Goal: Find specific page/section: Find specific page/section

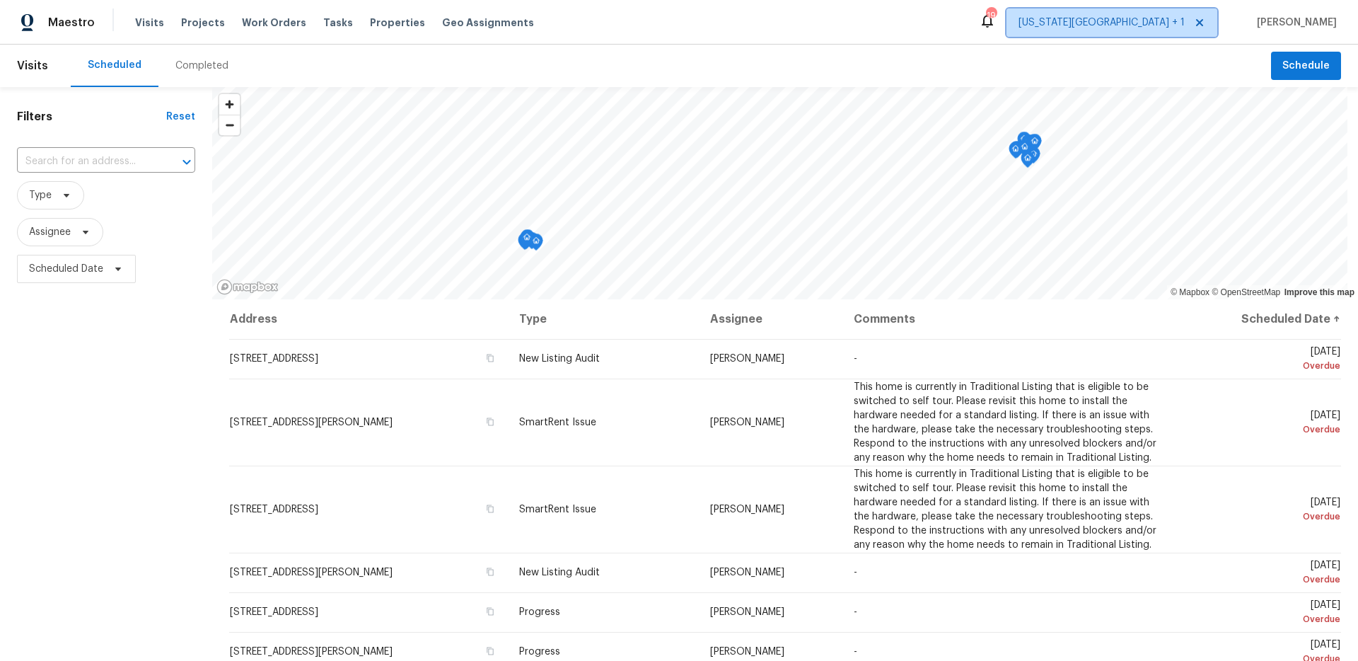
click at [1156, 33] on span "Kansas City + 1" at bounding box center [1112, 22] width 211 height 28
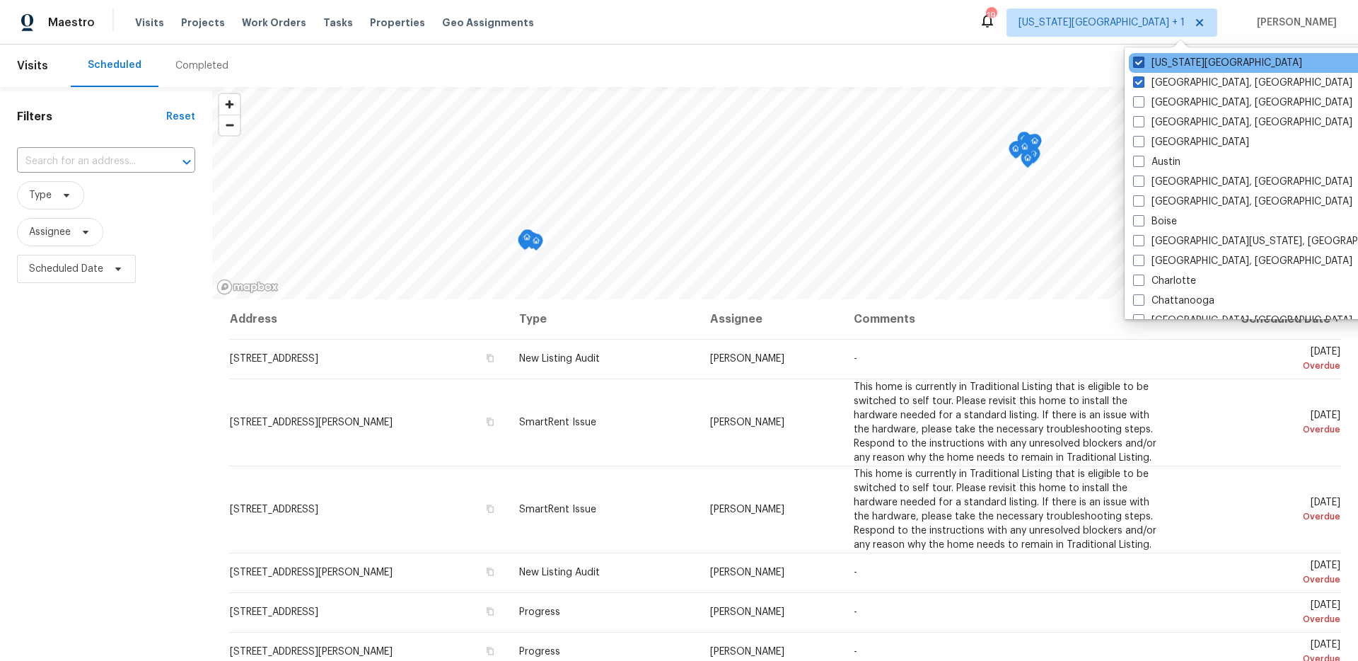
click at [1169, 69] on label "Kansas City" at bounding box center [1217, 63] width 169 height 14
click at [1143, 65] on input "Kansas City" at bounding box center [1137, 60] width 9 height 9
checkbox input "false"
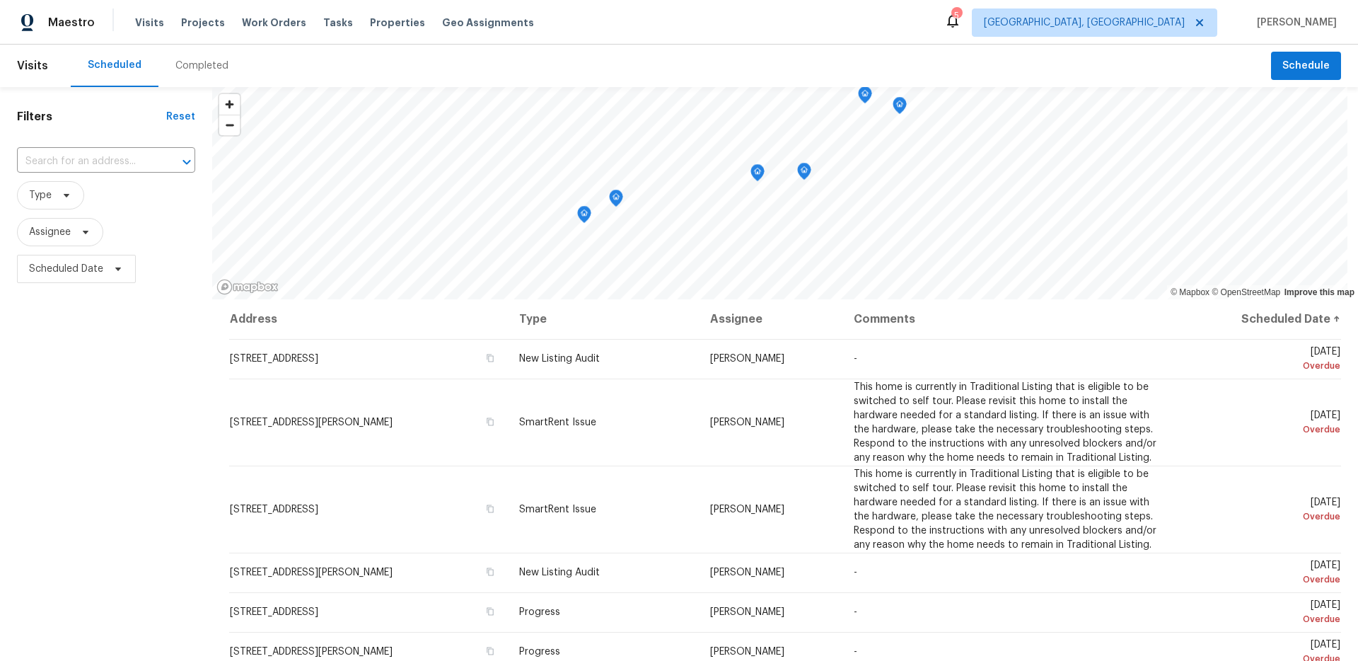
click at [209, 70] on div "Completed" at bounding box center [201, 66] width 53 height 14
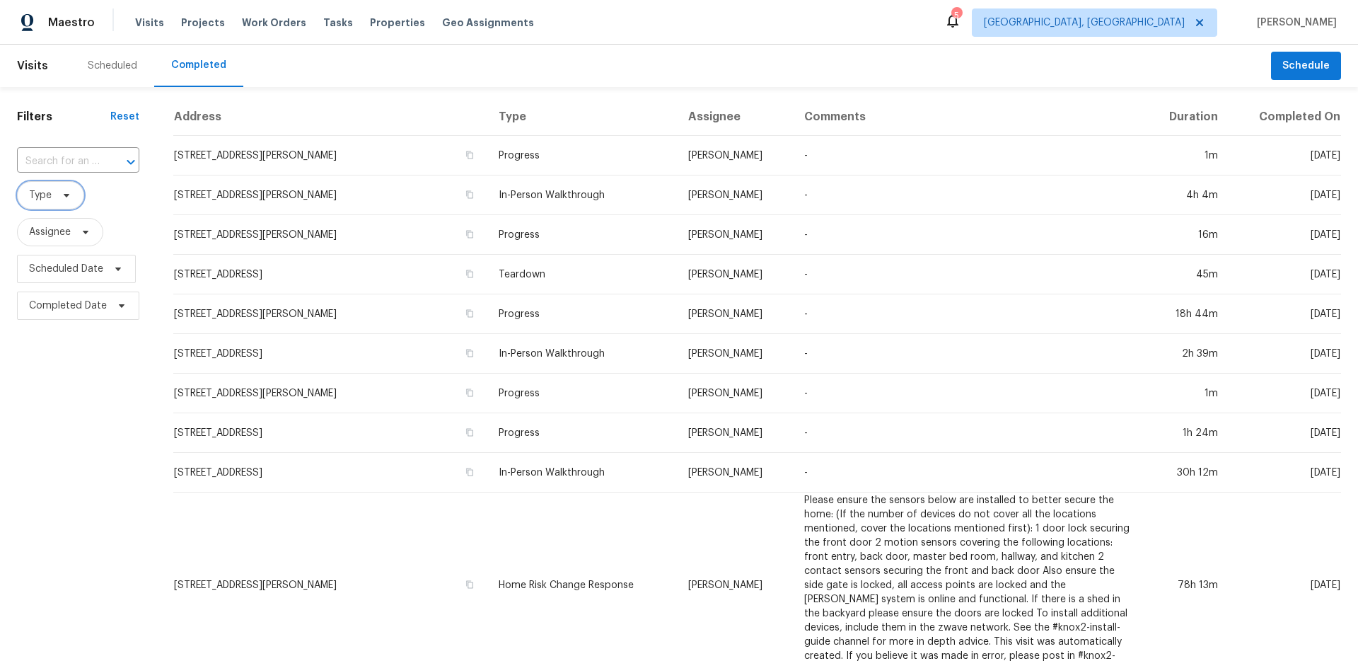
click at [65, 193] on icon at bounding box center [66, 195] width 11 height 11
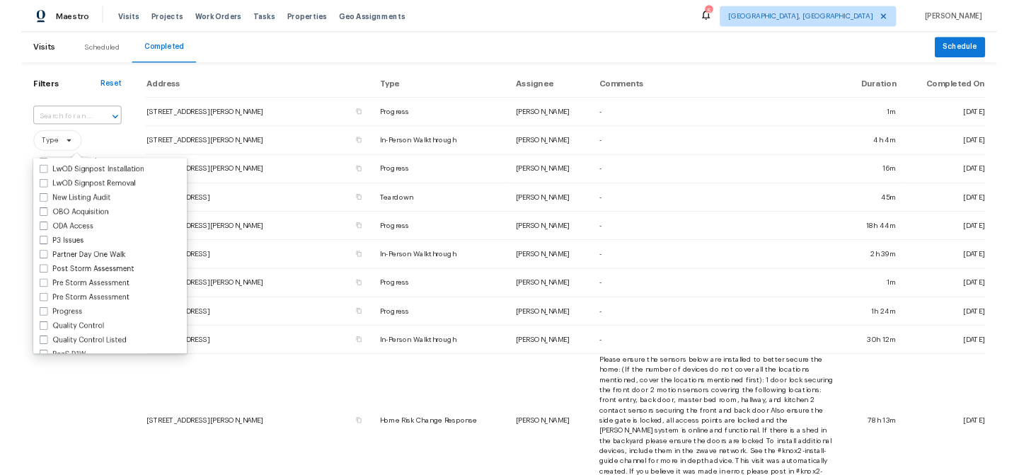
scroll to position [1022, 0]
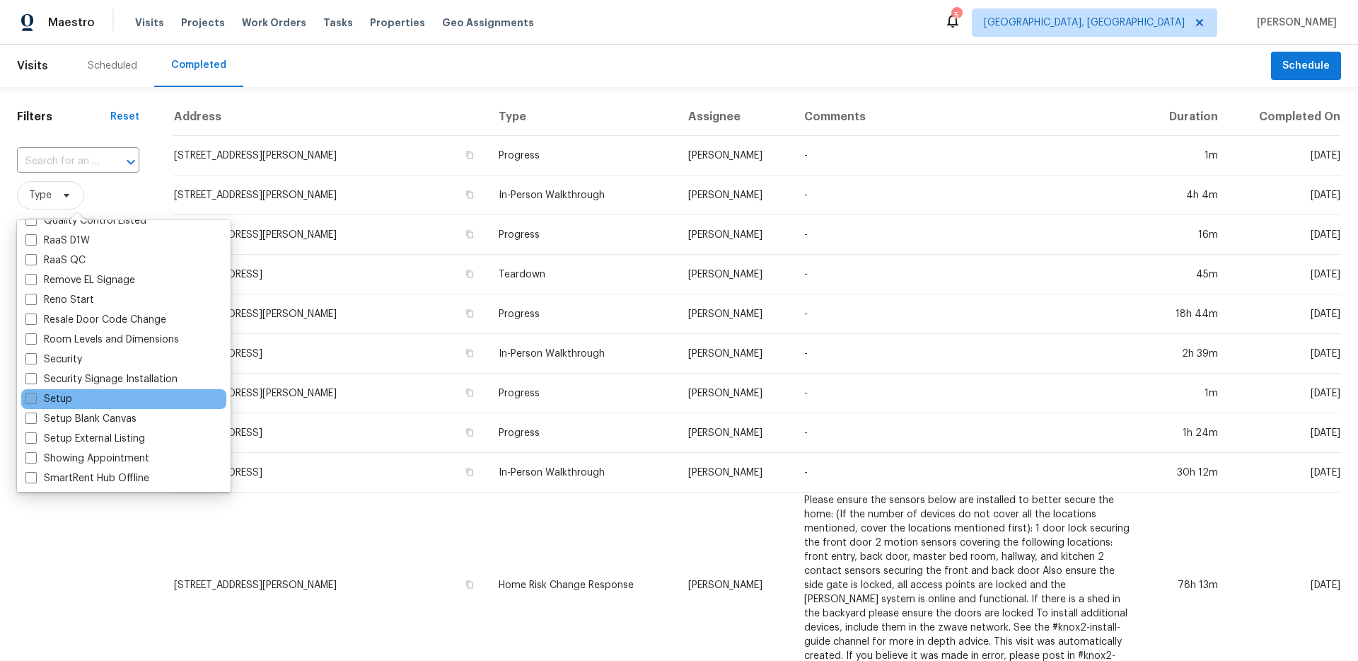
click at [39, 394] on label "Setup" at bounding box center [48, 399] width 47 height 14
click at [35, 394] on input "Setup" at bounding box center [29, 396] width 9 height 9
checkbox input "true"
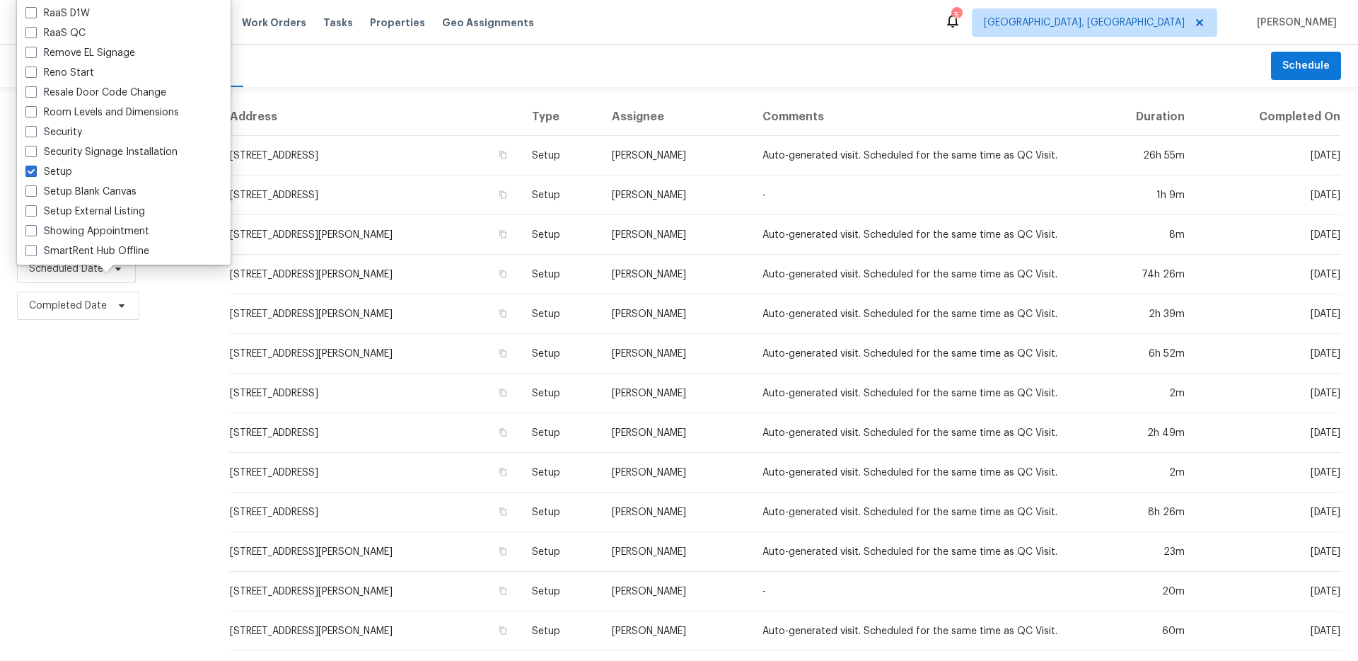
click at [88, 464] on div "Filters Reset ​ Setup Assignee Scheduled Date Completed Date" at bounding box center [106, 526] width 212 height 879
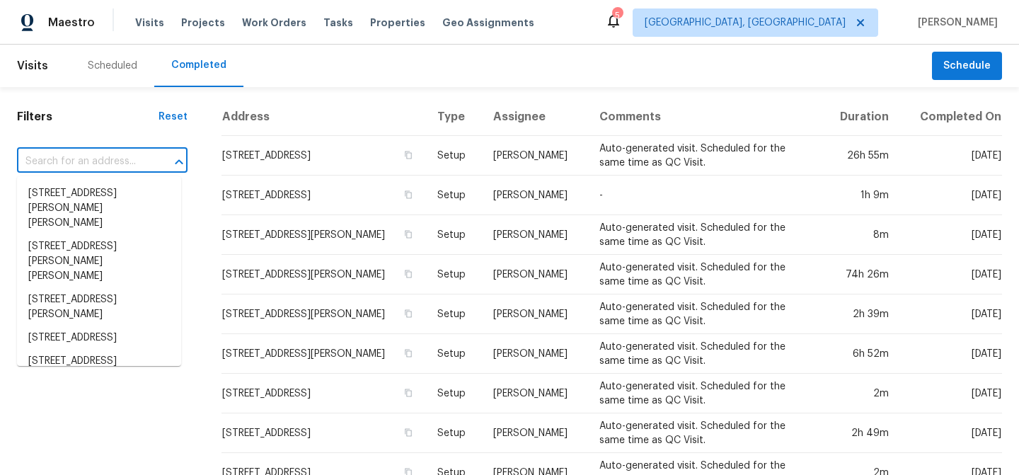
click at [124, 159] on input "text" at bounding box center [82, 162] width 131 height 22
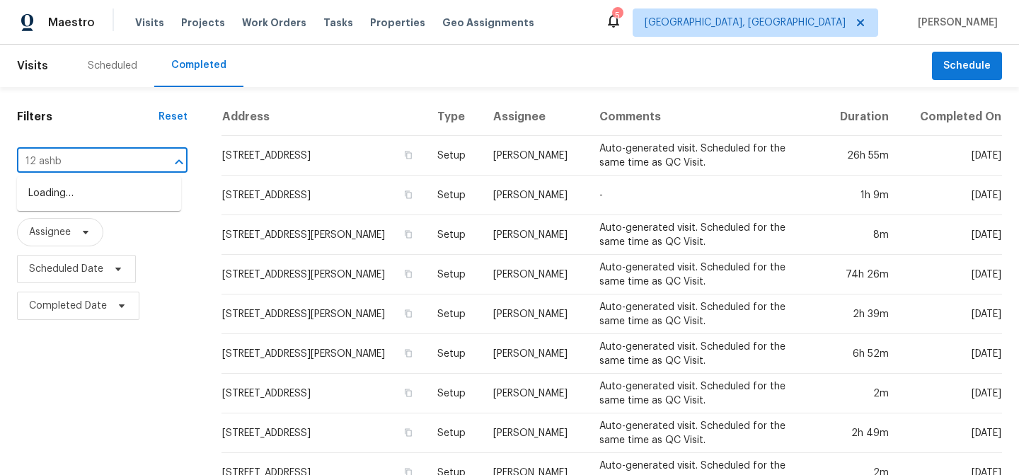
type input "12 ashby"
click at [103, 197] on li "[STREET_ADDRESS][PERSON_NAME]" at bounding box center [99, 201] width 164 height 38
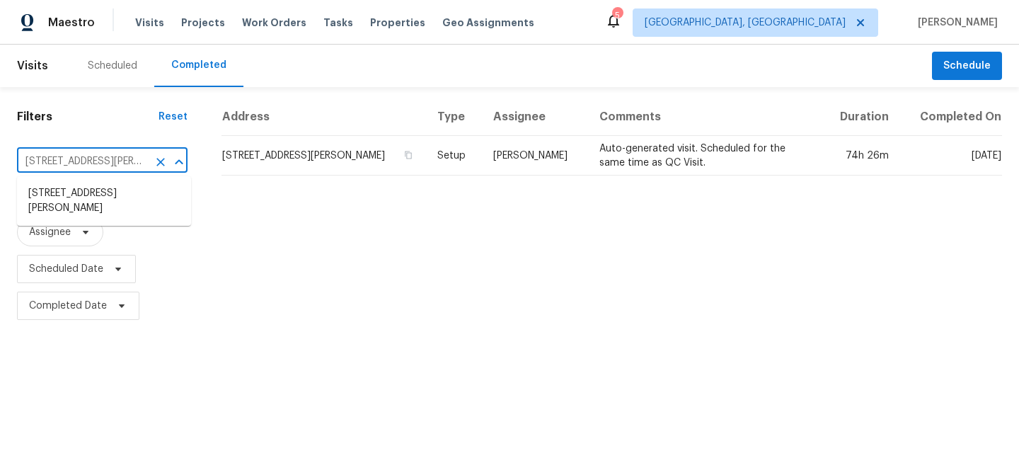
click at [123, 156] on input "[STREET_ADDRESS][PERSON_NAME]" at bounding box center [82, 162] width 131 height 22
click at [167, 162] on icon "Clear" at bounding box center [161, 162] width 14 height 14
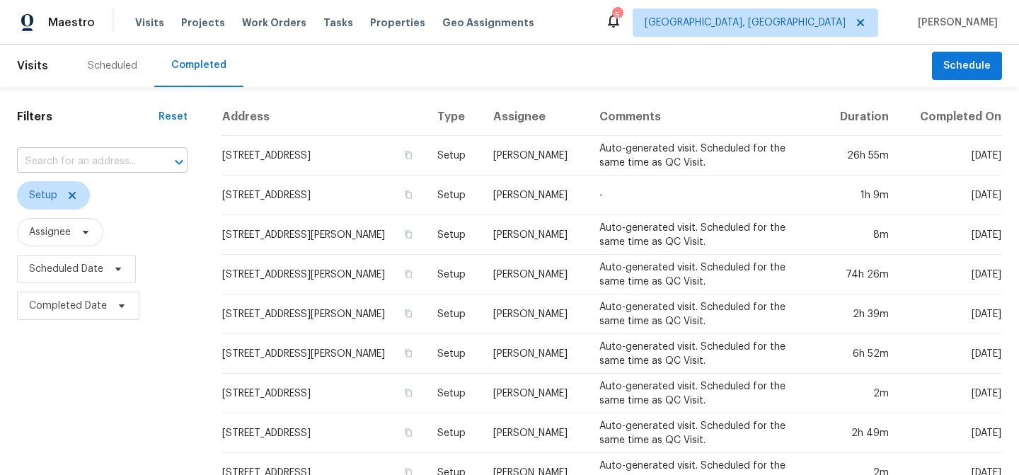
click at [109, 161] on input "text" at bounding box center [82, 162] width 131 height 22
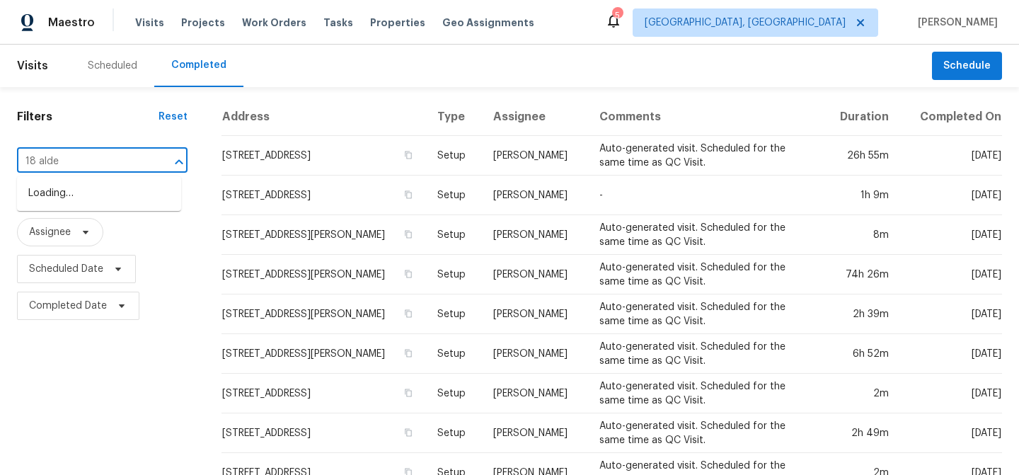
type input "18 alden"
click at [104, 196] on li "[STREET_ADDRESS][PERSON_NAME]" at bounding box center [99, 201] width 164 height 38
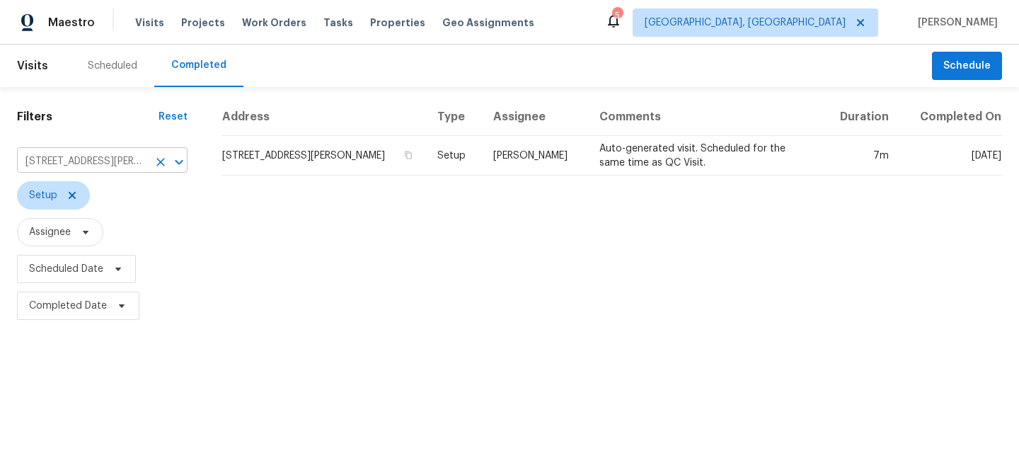
click at [129, 162] on input "[STREET_ADDRESS][PERSON_NAME]" at bounding box center [82, 162] width 131 height 22
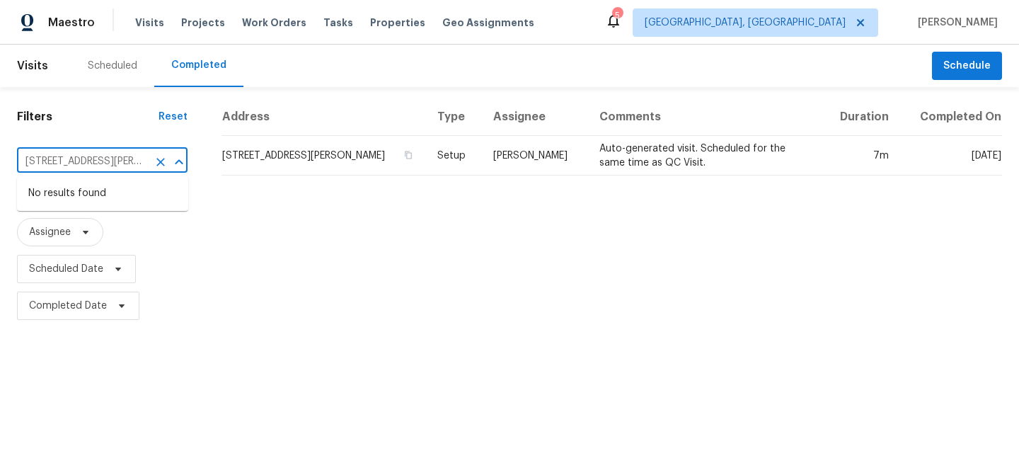
click at [155, 161] on icon "Clear" at bounding box center [161, 162] width 14 height 14
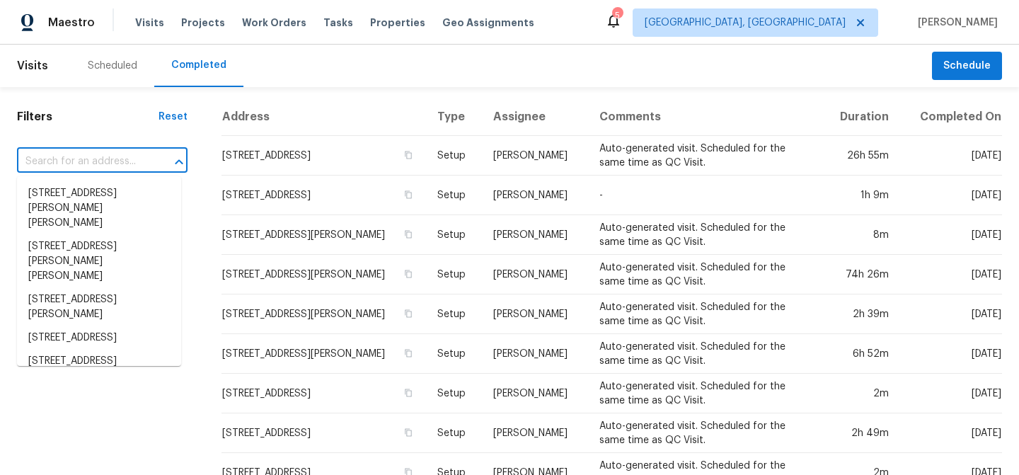
click at [93, 159] on input "text" at bounding box center [82, 162] width 131 height 22
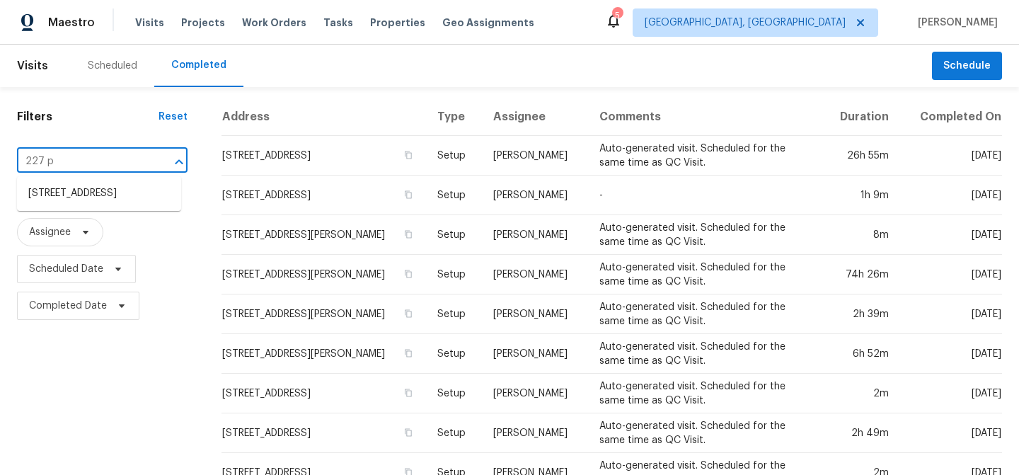
type input "227 pl"
click at [115, 188] on li "[STREET_ADDRESS]" at bounding box center [99, 193] width 164 height 23
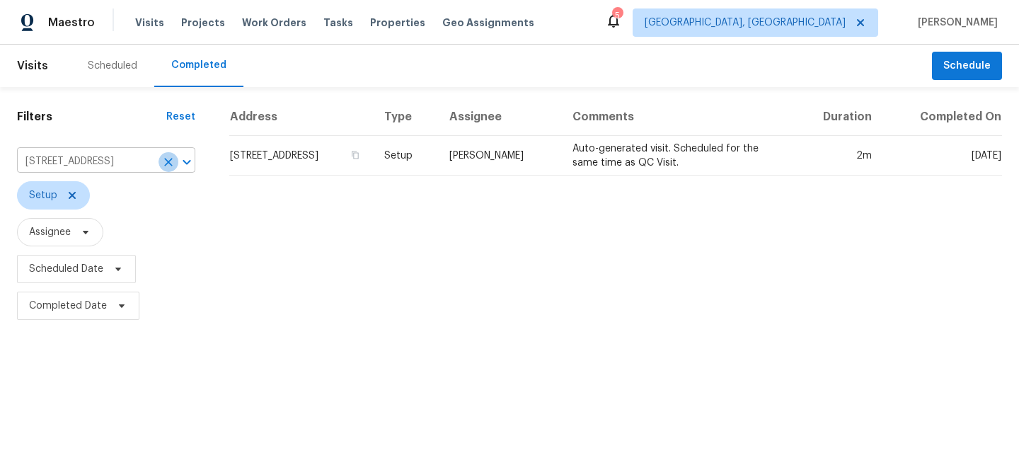
click at [161, 161] on icon "Clear" at bounding box center [168, 162] width 14 height 14
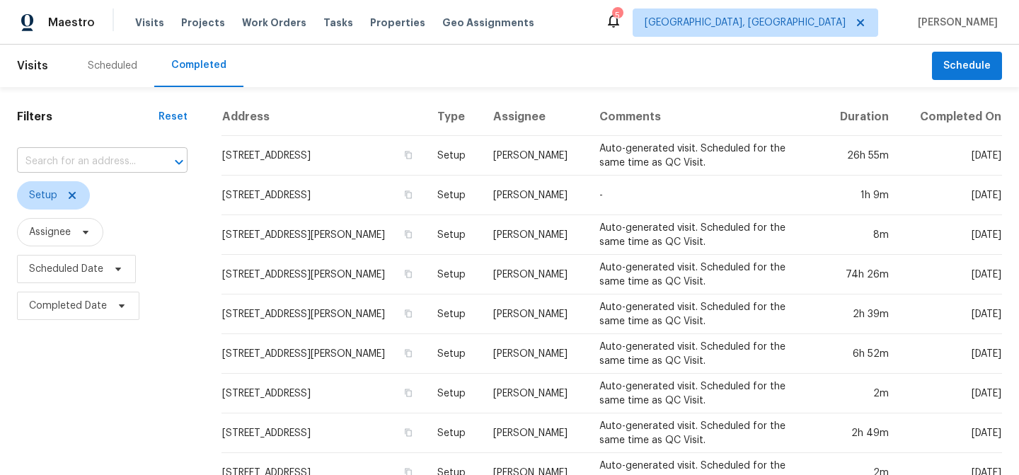
click at [88, 159] on input "text" at bounding box center [82, 162] width 131 height 22
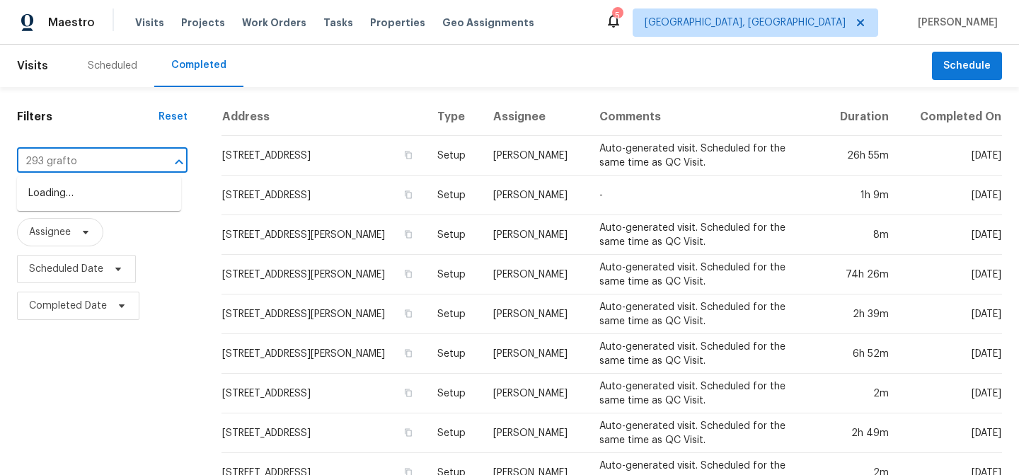
type input "293 grafton"
click at [91, 202] on li "[STREET_ADDRESS]" at bounding box center [99, 193] width 164 height 23
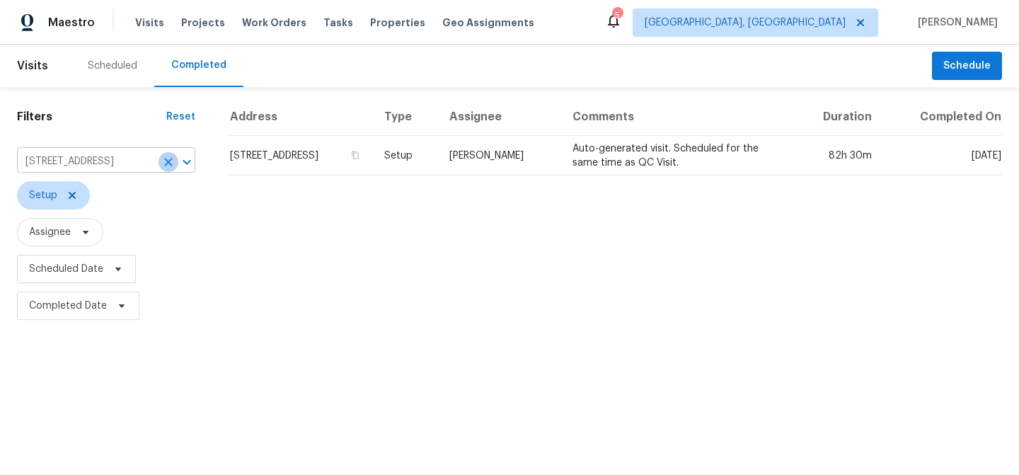
click at [167, 164] on icon "Clear" at bounding box center [168, 162] width 14 height 14
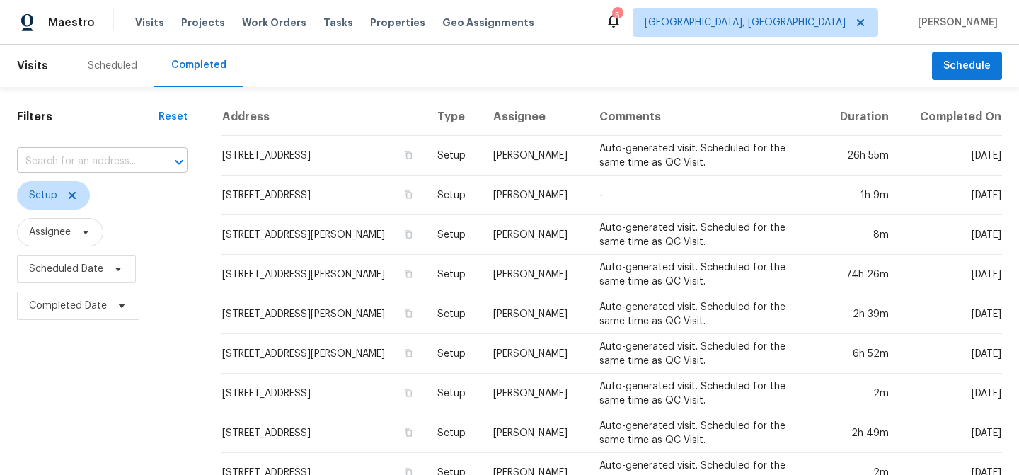
click at [91, 160] on input "text" at bounding box center [82, 162] width 131 height 22
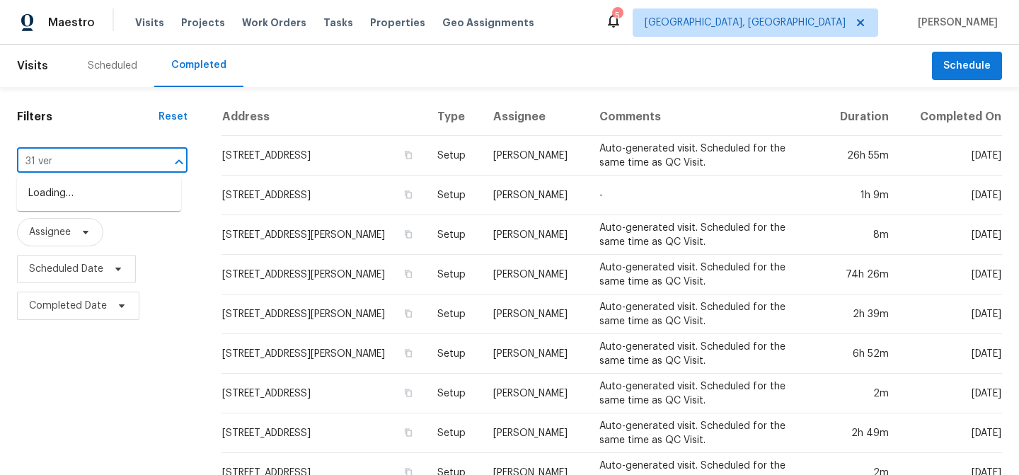
type input "31 vern"
click at [121, 205] on li "[STREET_ADDRESS]" at bounding box center [99, 193] width 164 height 23
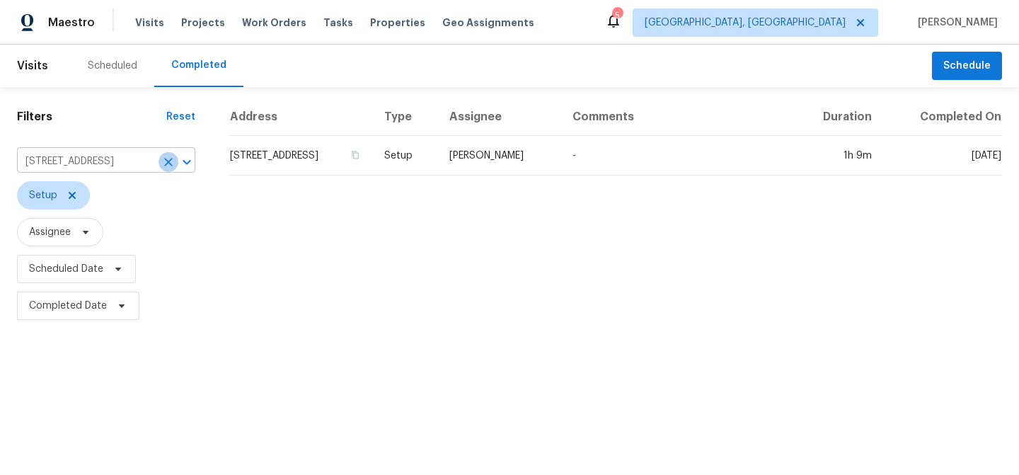
click at [169, 158] on icon "Clear" at bounding box center [168, 162] width 14 height 14
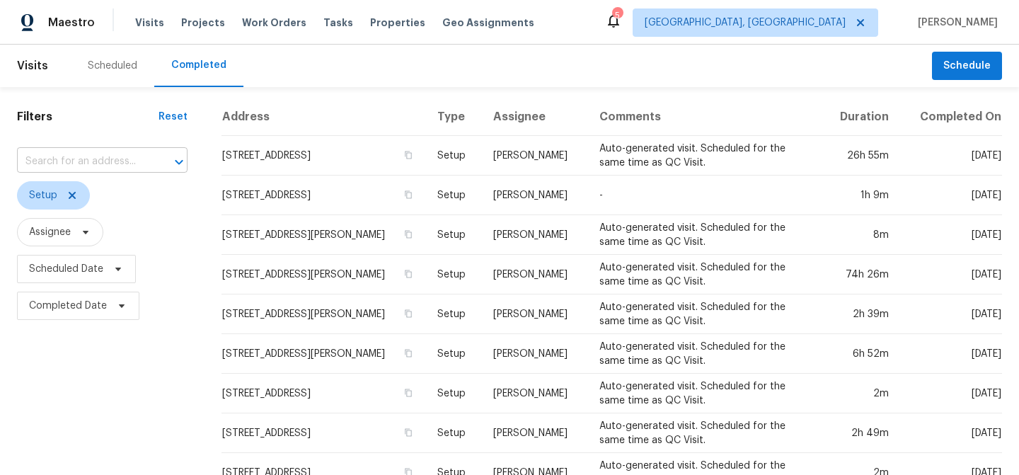
click at [103, 157] on input "text" at bounding box center [82, 162] width 131 height 22
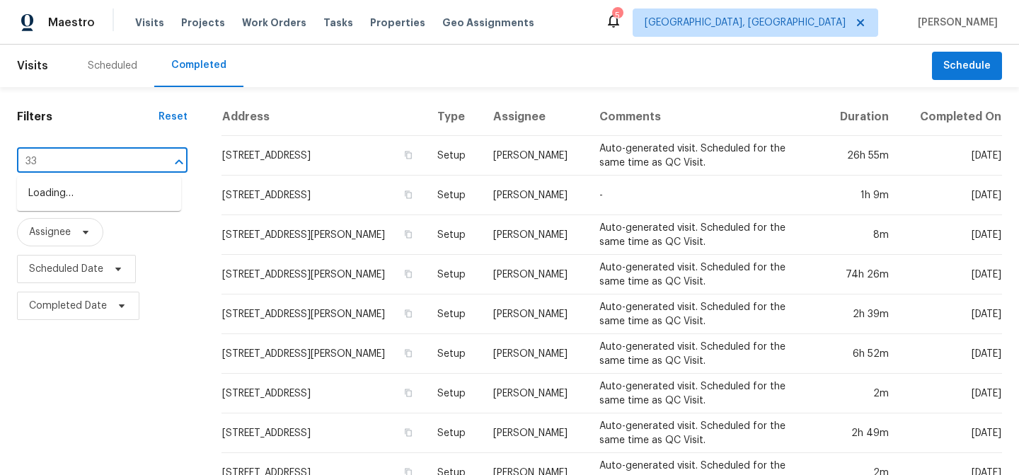
type input "337"
click at [109, 185] on li "[STREET_ADDRESS][PERSON_NAME]" at bounding box center [99, 201] width 164 height 38
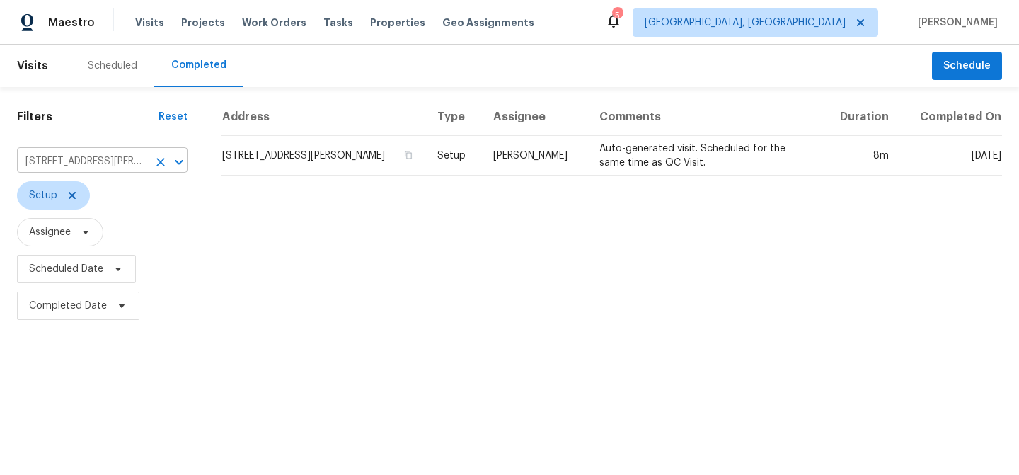
click at [163, 161] on icon "Clear" at bounding box center [161, 162] width 14 height 14
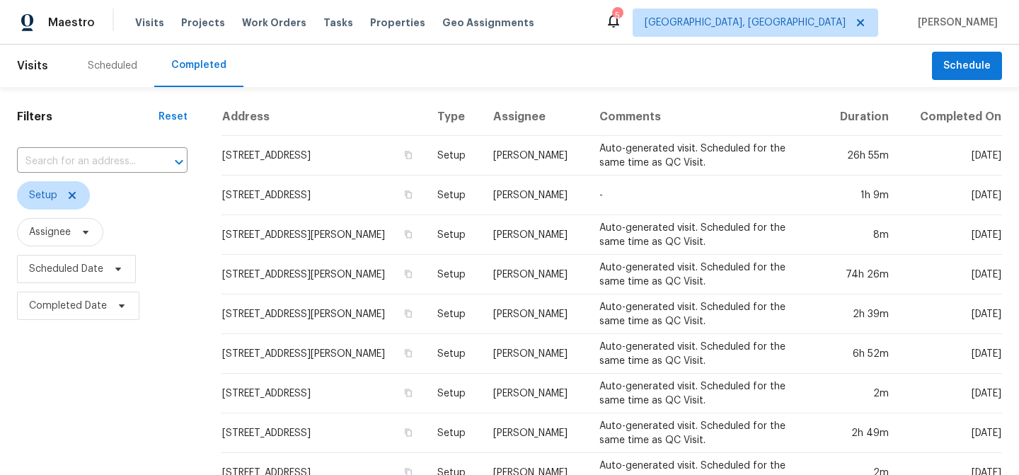
click at [119, 161] on input "text" at bounding box center [82, 162] width 131 height 22
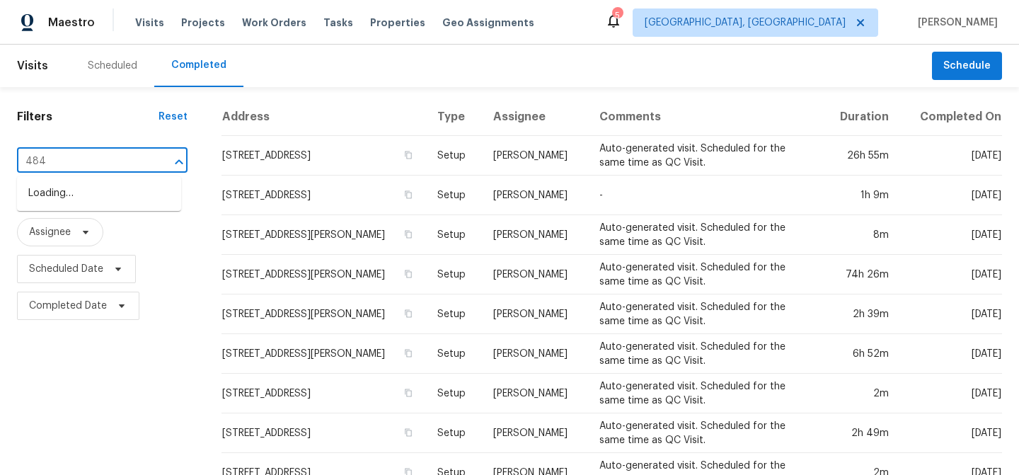
type input "484"
click at [126, 205] on li "[STREET_ADDRESS]" at bounding box center [99, 193] width 164 height 23
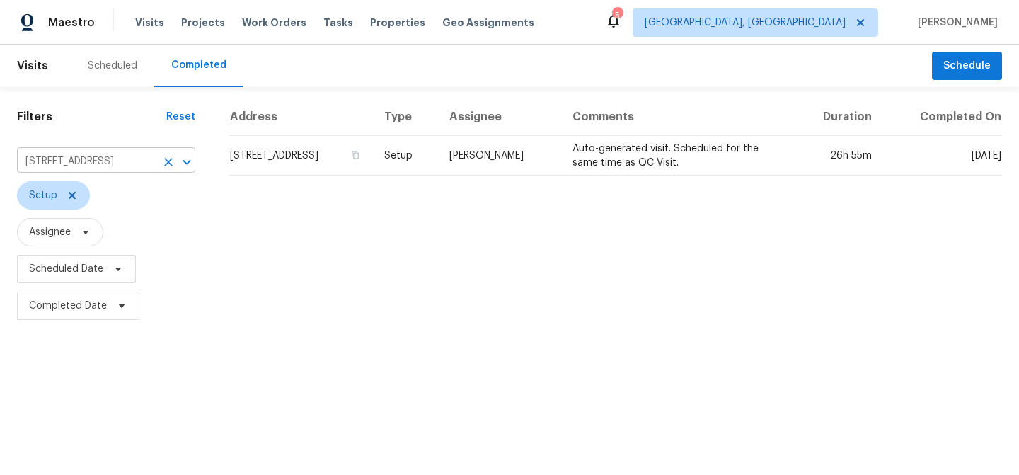
click at [164, 160] on icon "Clear" at bounding box center [168, 162] width 8 height 8
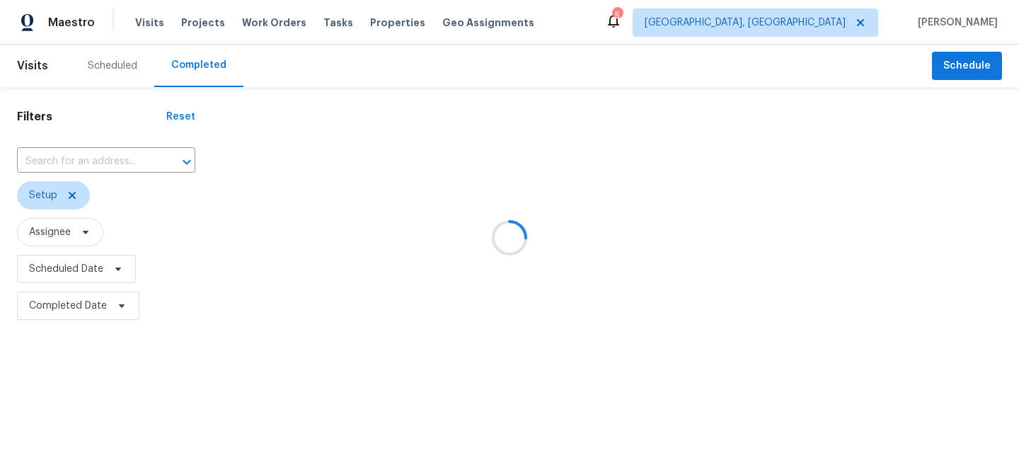
click at [95, 157] on div at bounding box center [509, 237] width 1019 height 475
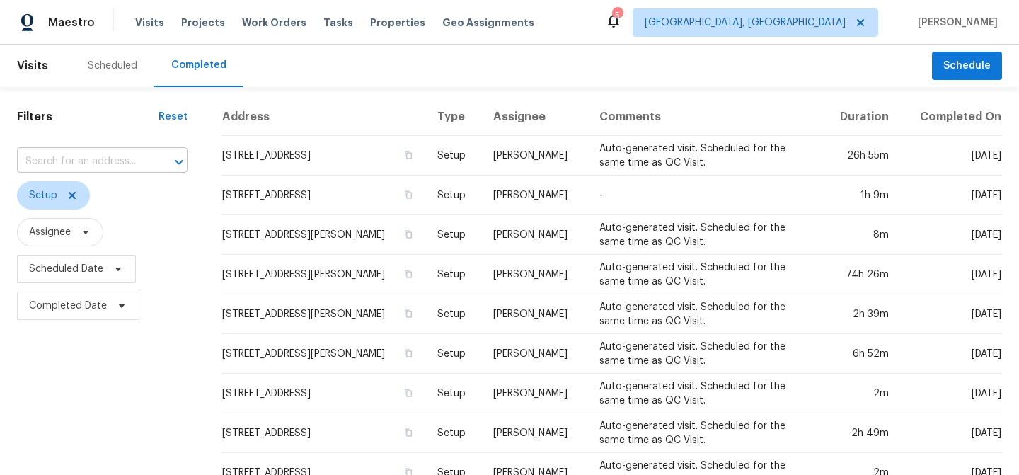
click at [86, 158] on input "text" at bounding box center [82, 162] width 131 height 22
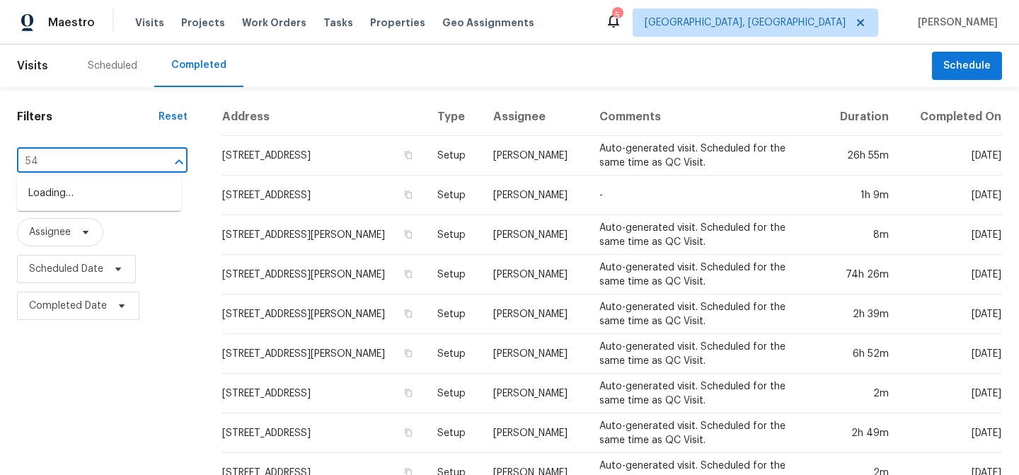
type input "54 m"
click at [105, 205] on li "[STREET_ADDRESS]" at bounding box center [99, 193] width 164 height 23
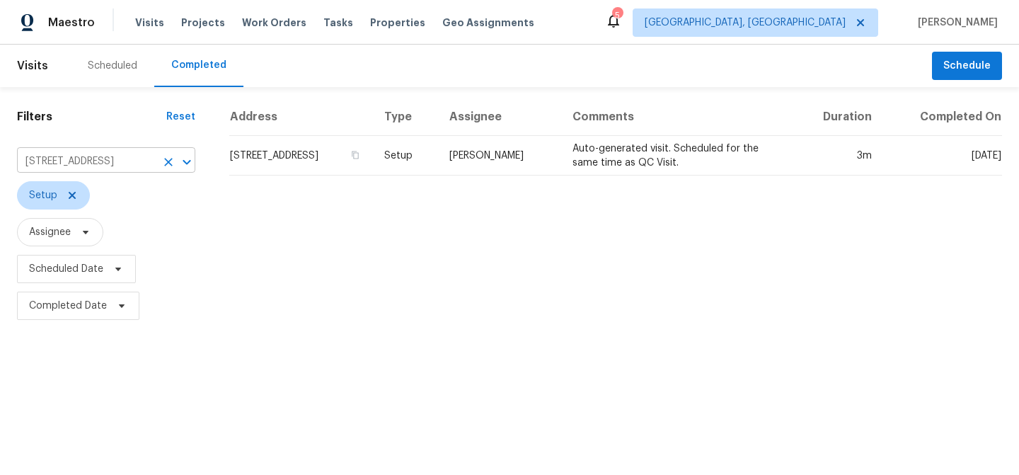
click at [161, 159] on icon "Clear" at bounding box center [168, 162] width 14 height 14
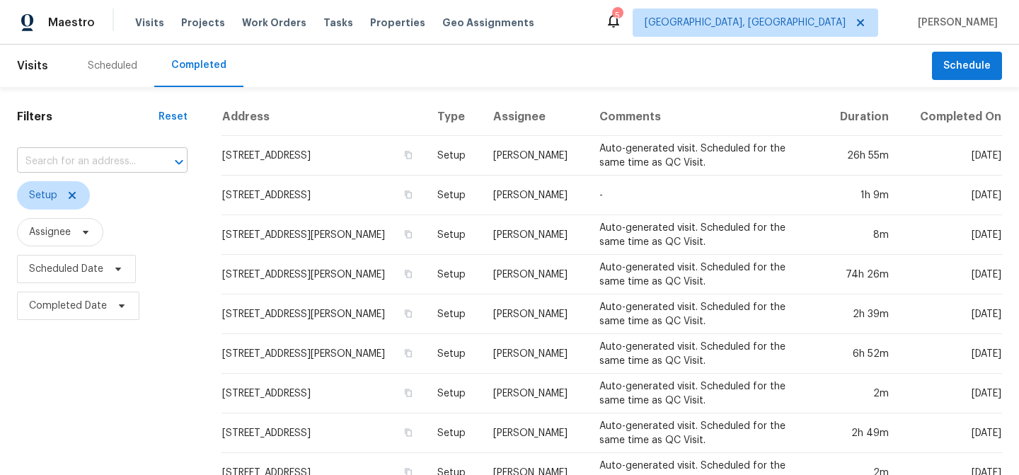
click at [97, 156] on input "text" at bounding box center [82, 162] width 131 height 22
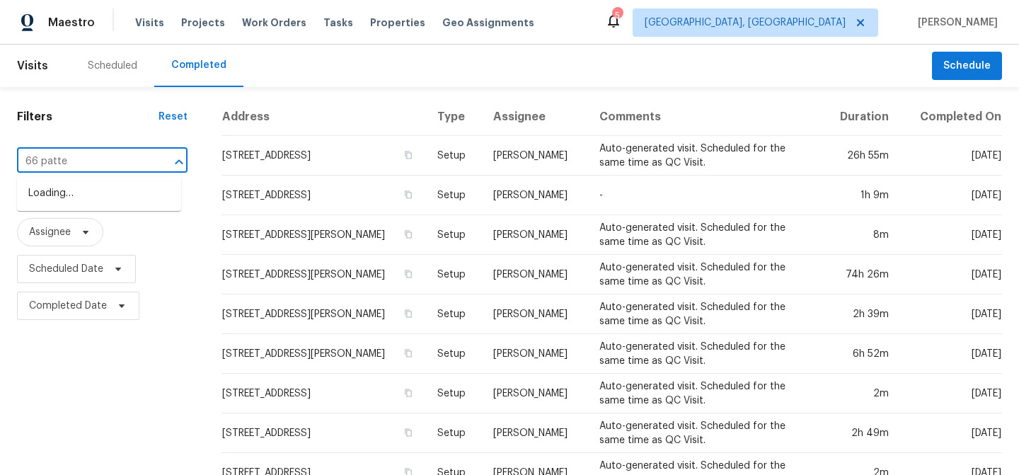
type input "66 patten"
click at [95, 192] on li "[STREET_ADDRESS][PERSON_NAME]" at bounding box center [99, 201] width 164 height 38
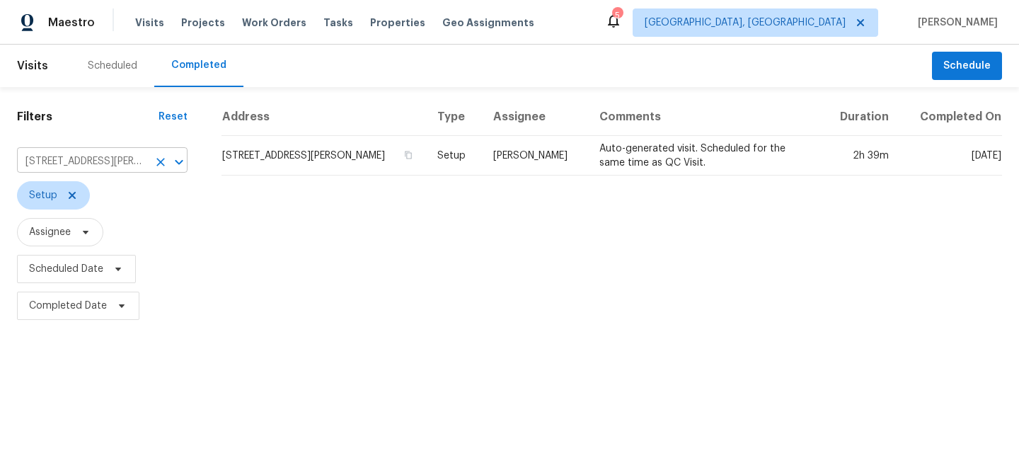
click at [163, 162] on icon "Clear" at bounding box center [160, 162] width 8 height 8
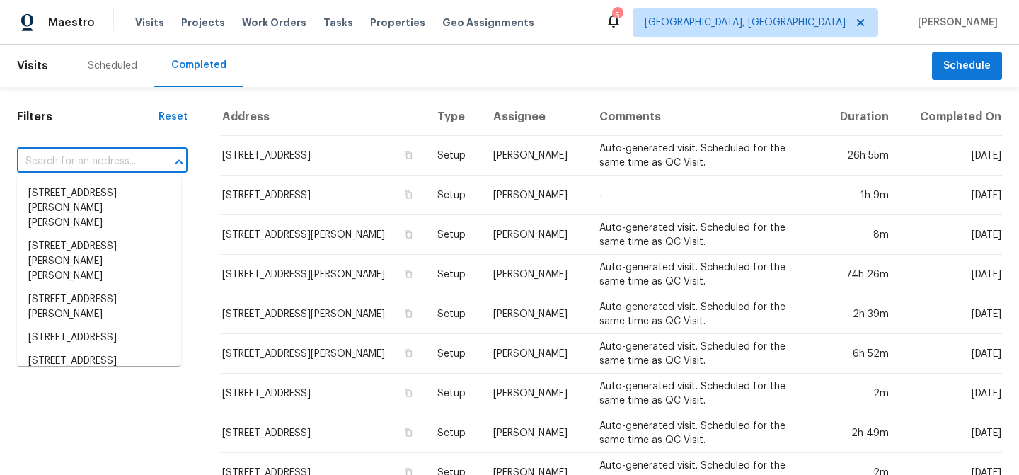
click at [102, 160] on input "text" at bounding box center [82, 162] width 131 height 22
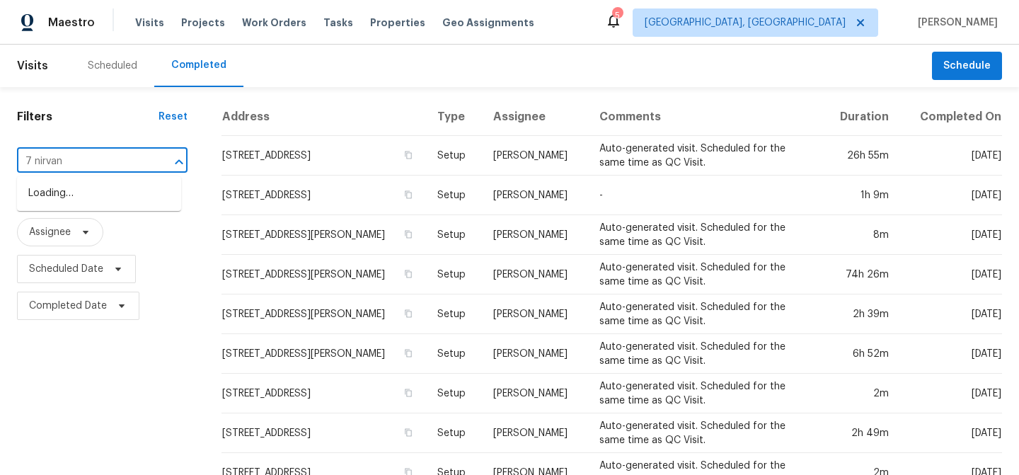
type input "7 nirvana"
click at [88, 185] on li "[STREET_ADDRESS]" at bounding box center [99, 193] width 164 height 23
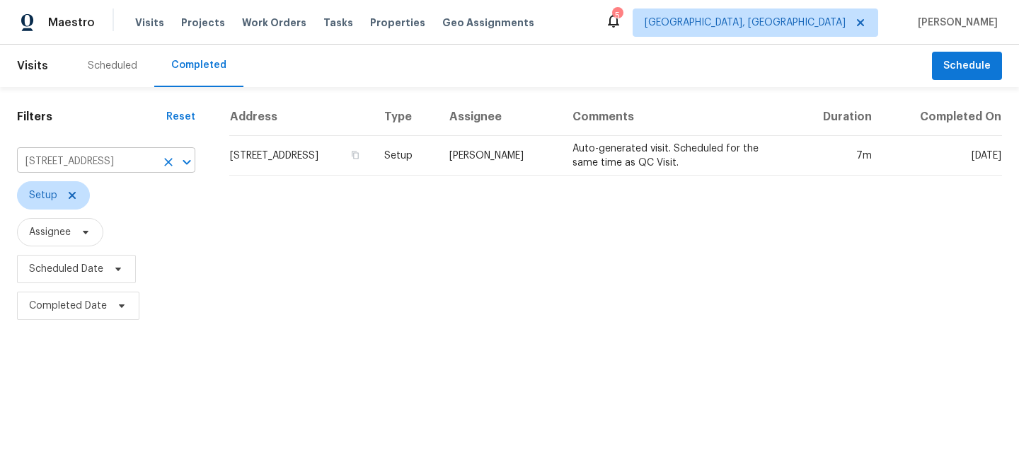
click at [165, 159] on icon "Clear" at bounding box center [168, 162] width 14 height 14
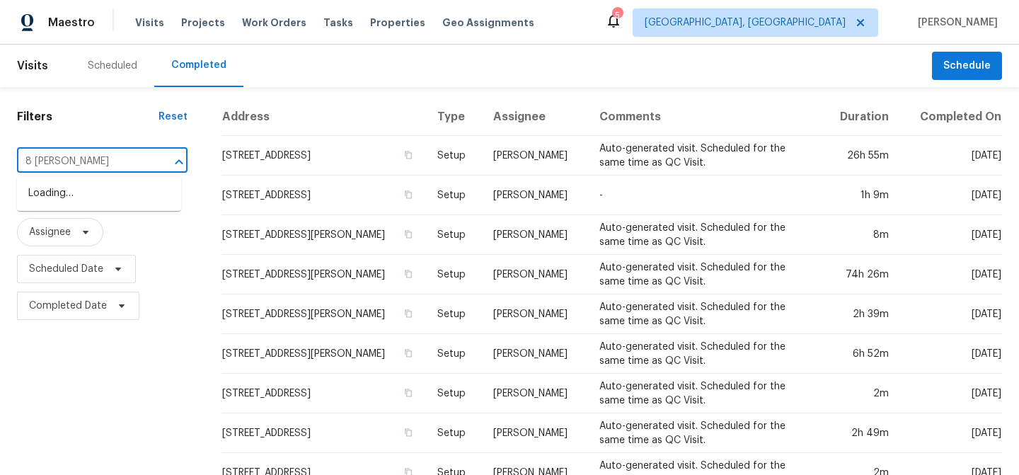
type input "8 wyman"
click at [117, 207] on li "[STREET_ADDRESS][PERSON_NAME]" at bounding box center [99, 201] width 164 height 38
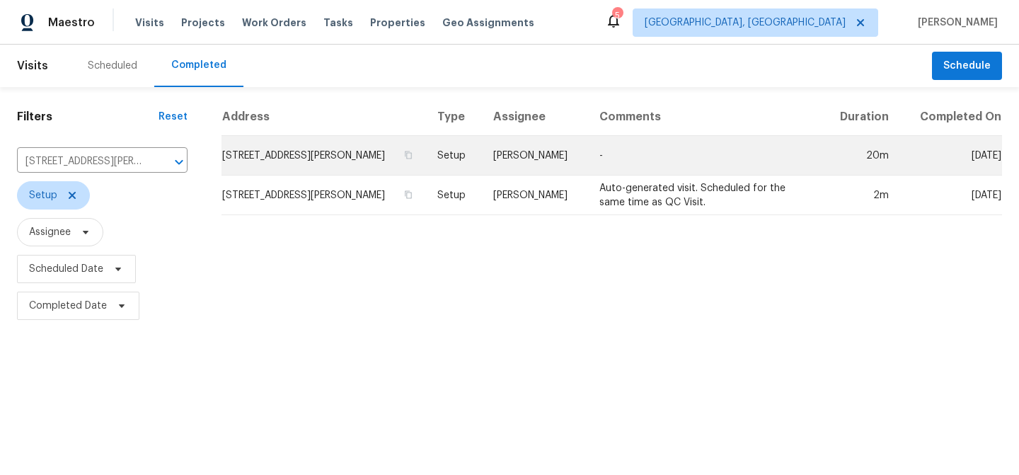
click at [653, 158] on td "-" at bounding box center [705, 156] width 234 height 40
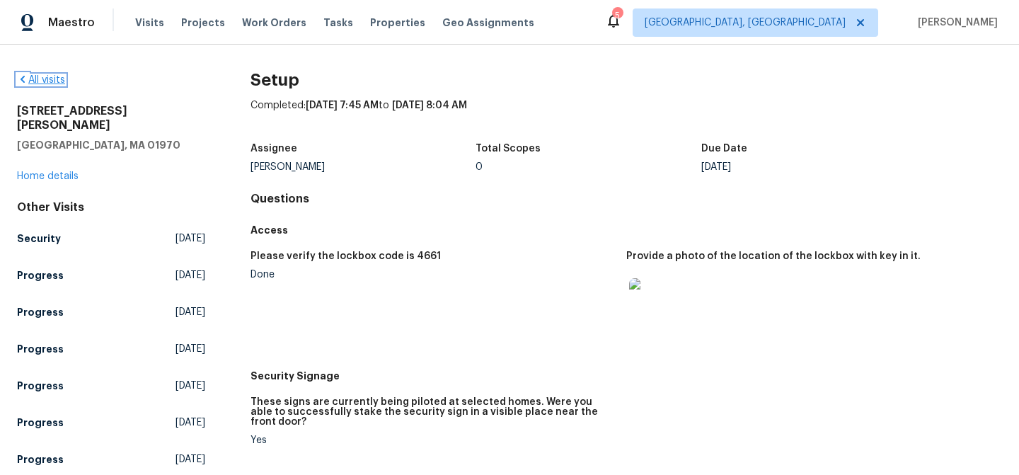
click at [54, 78] on link "All visits" at bounding box center [41, 80] width 48 height 10
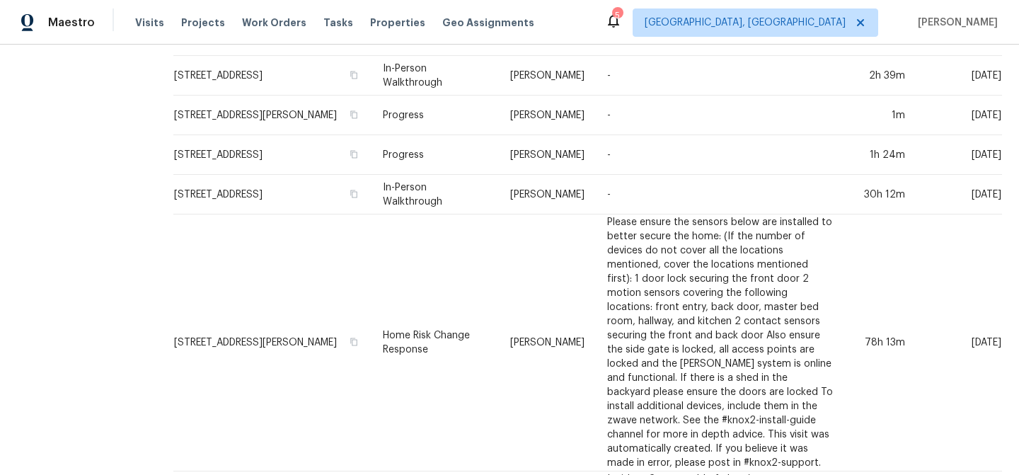
scroll to position [381, 0]
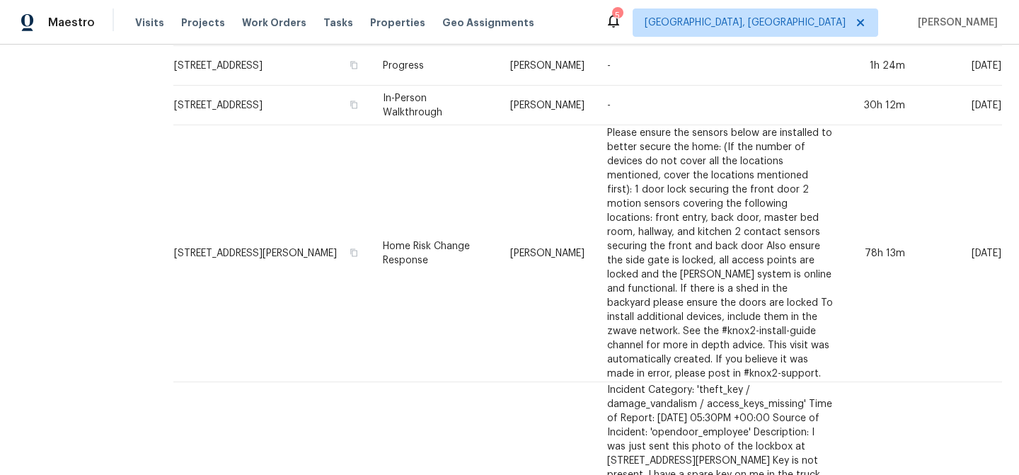
click at [483, 173] on td "Home Risk Change Response" at bounding box center [435, 253] width 128 height 257
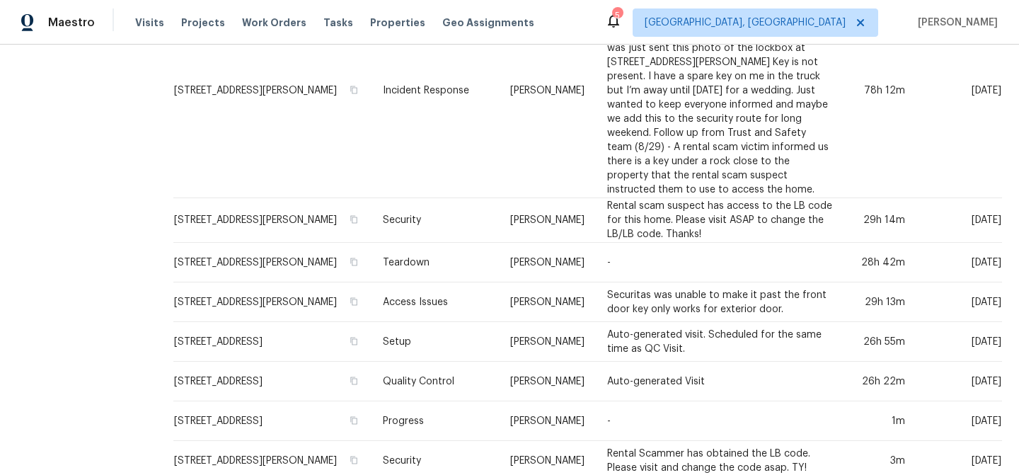
scroll to position [918, 0]
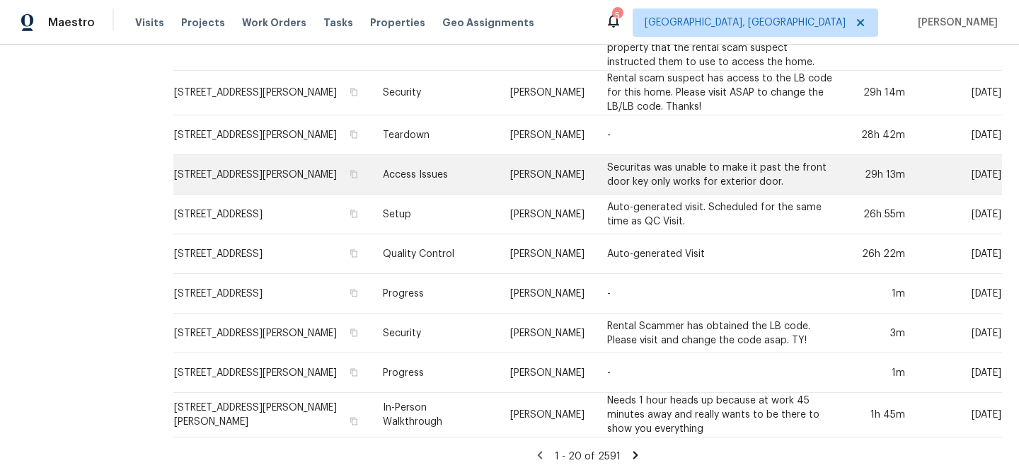
click at [596, 171] on td "Securitas was unable to make it past the front door key only works for exterior…" at bounding box center [720, 175] width 248 height 40
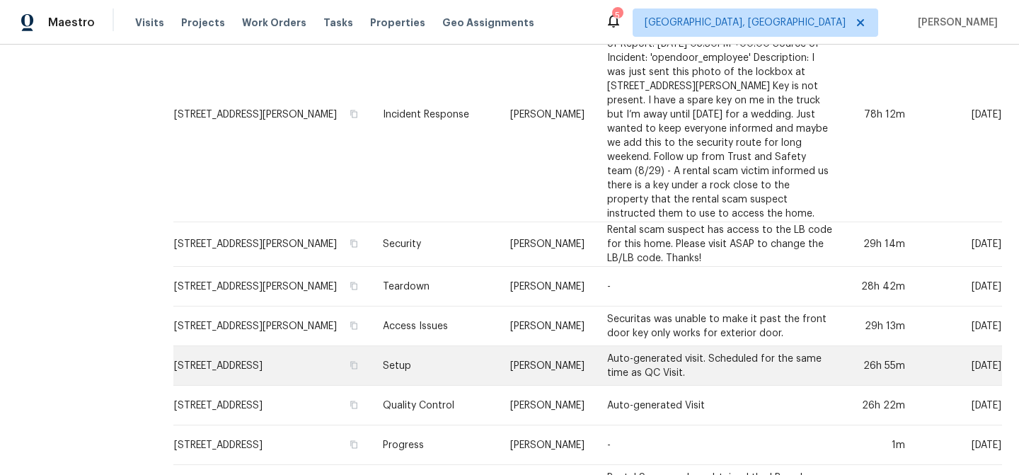
scroll to position [754, 0]
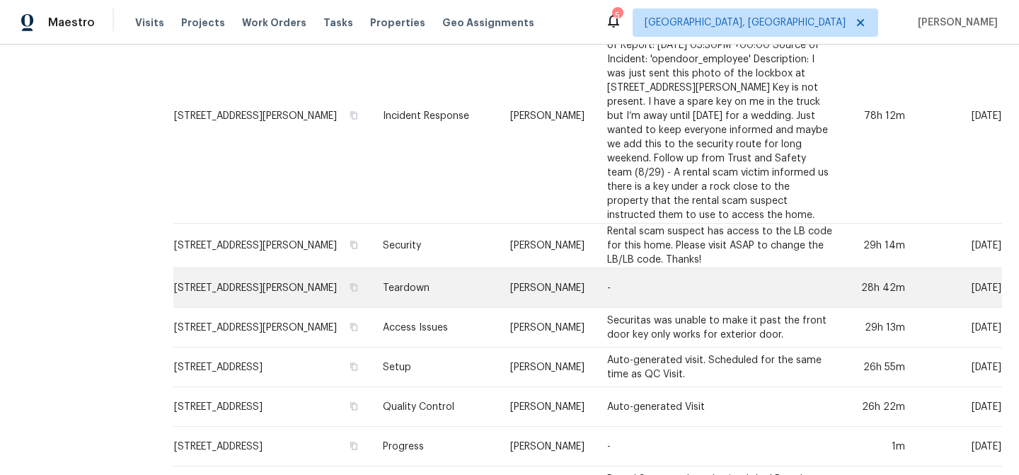
click at [720, 293] on td "-" at bounding box center [720, 288] width 248 height 40
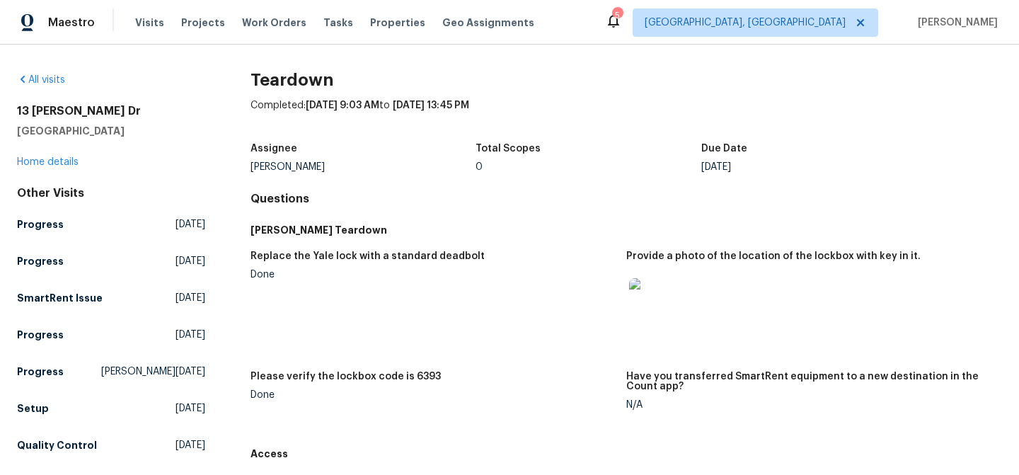
click at [638, 290] on img at bounding box center [651, 300] width 45 height 45
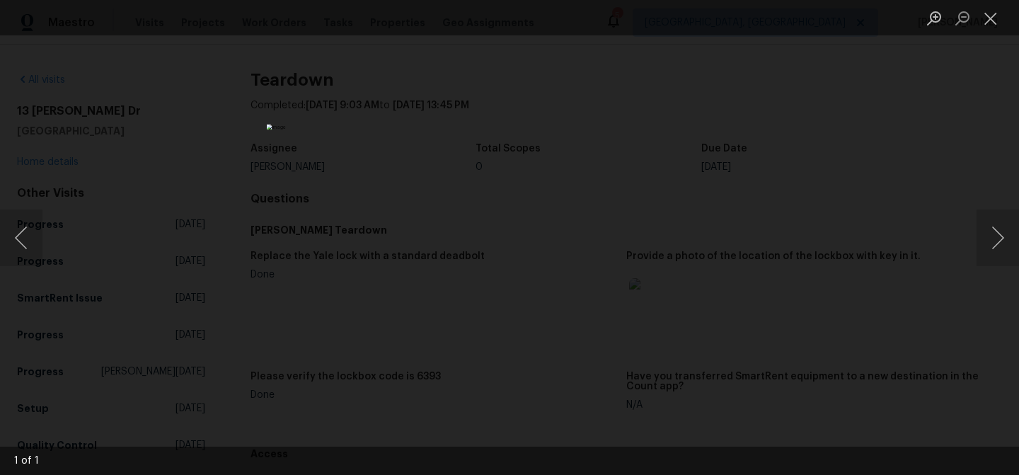
click at [948, 125] on div "Lightbox" at bounding box center [509, 237] width 1019 height 475
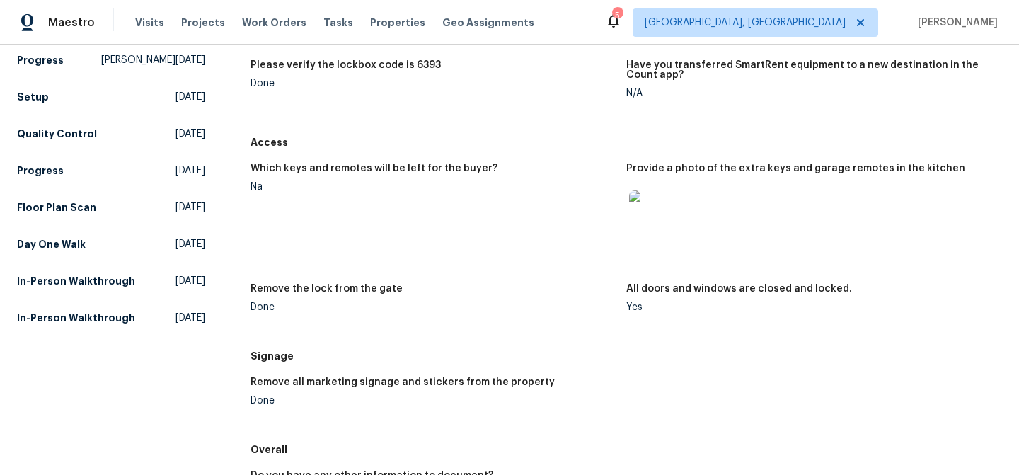
scroll to position [185, 0]
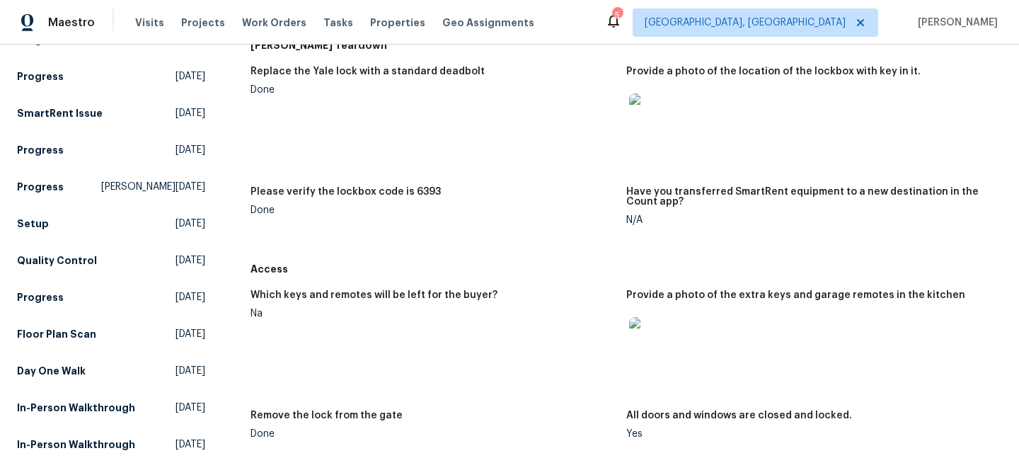
click at [660, 335] on img at bounding box center [651, 339] width 45 height 45
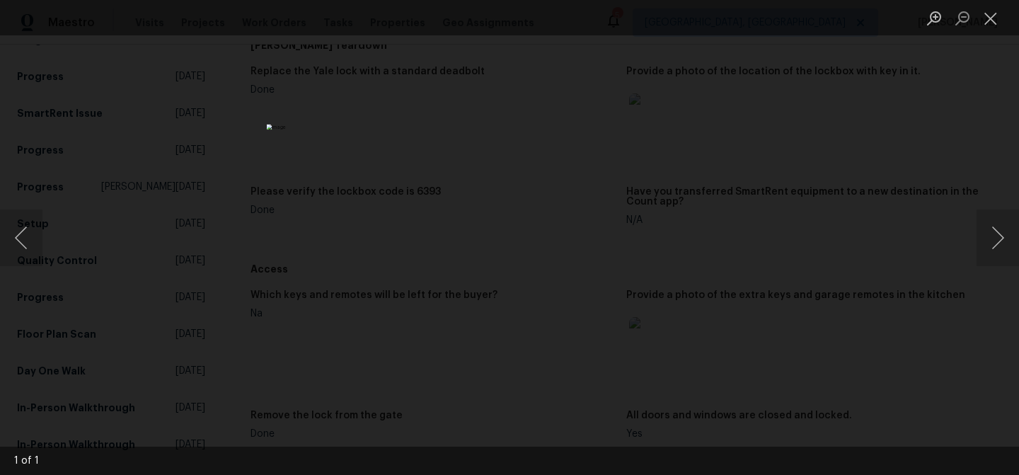
click at [979, 117] on div "Lightbox" at bounding box center [509, 237] width 1019 height 475
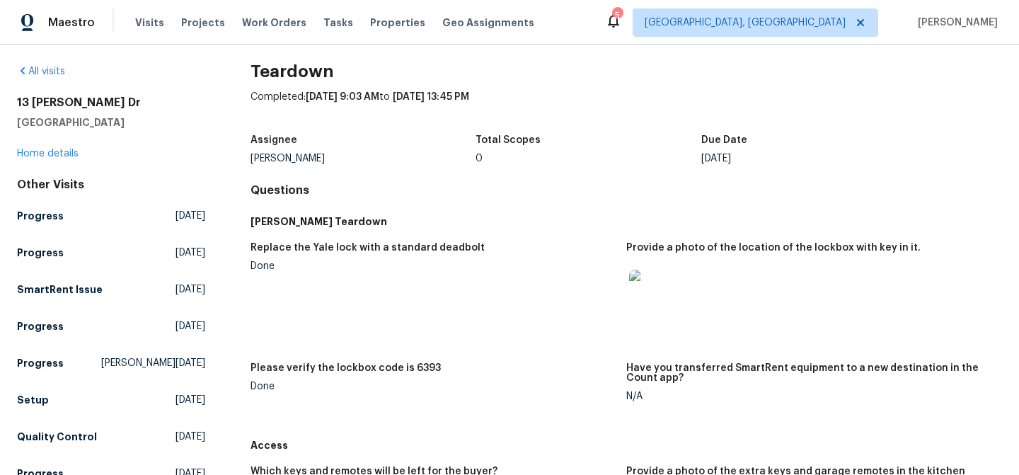
scroll to position [0, 0]
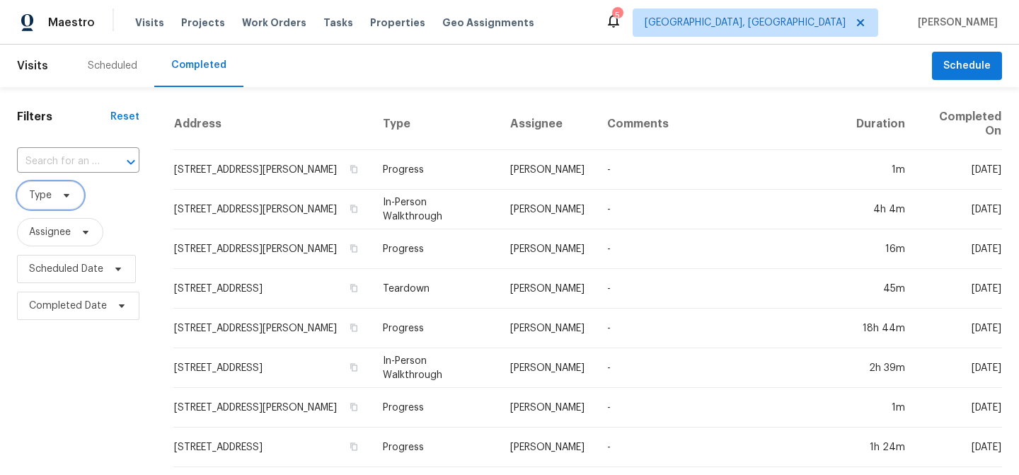
click at [77, 195] on span "Type" at bounding box center [50, 195] width 67 height 28
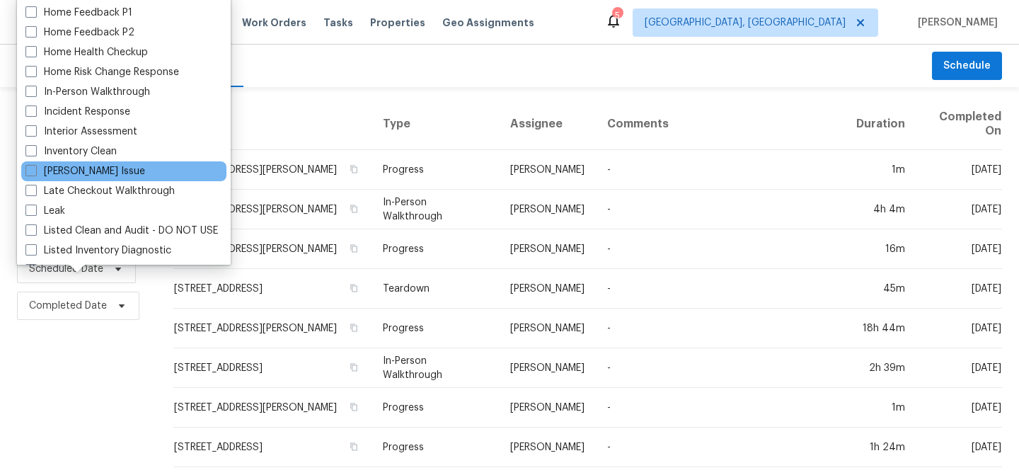
scroll to position [1136, 0]
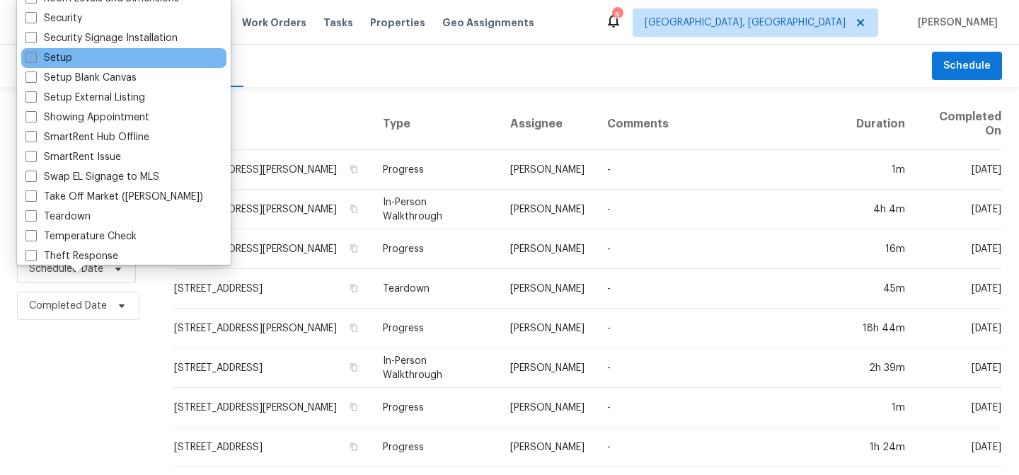
click at [64, 57] on label "Setup" at bounding box center [48, 58] width 47 height 14
click at [35, 57] on input "Setup" at bounding box center [29, 55] width 9 height 9
checkbox input "true"
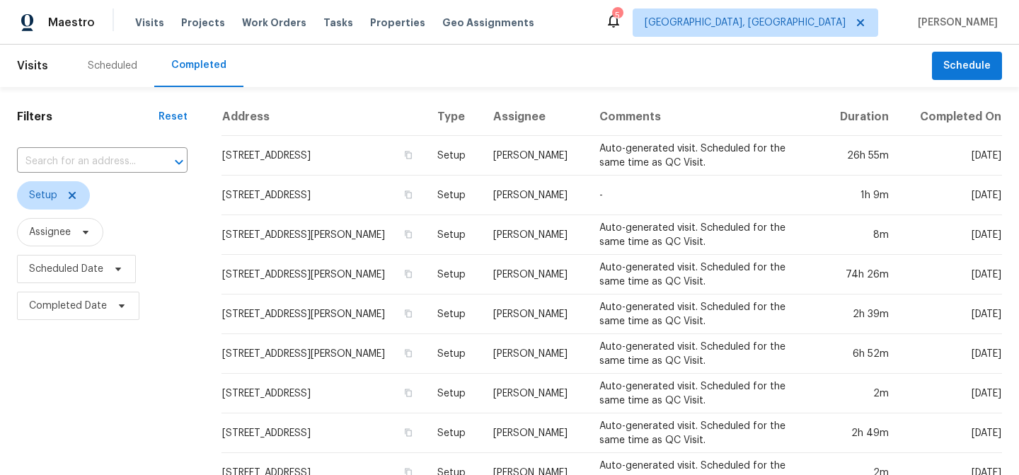
click at [426, 83] on div "Scheduled Completed" at bounding box center [501, 66] width 861 height 42
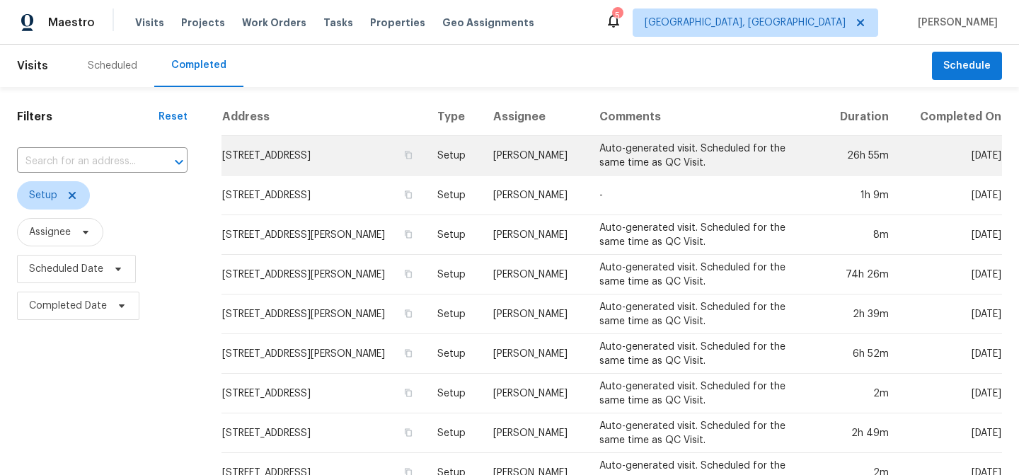
click at [542, 158] on td "[PERSON_NAME]" at bounding box center [535, 156] width 106 height 40
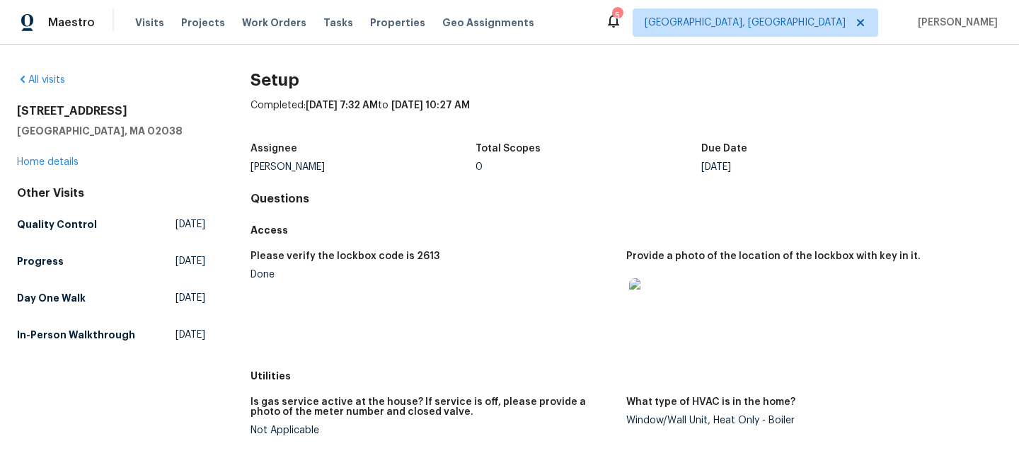
click at [647, 300] on img at bounding box center [651, 300] width 45 height 45
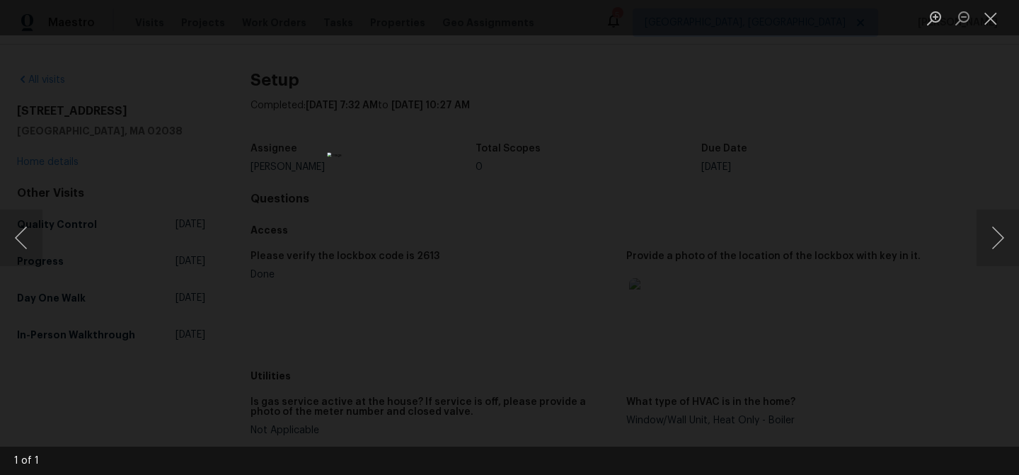
click at [937, 168] on div "Lightbox" at bounding box center [509, 237] width 1019 height 475
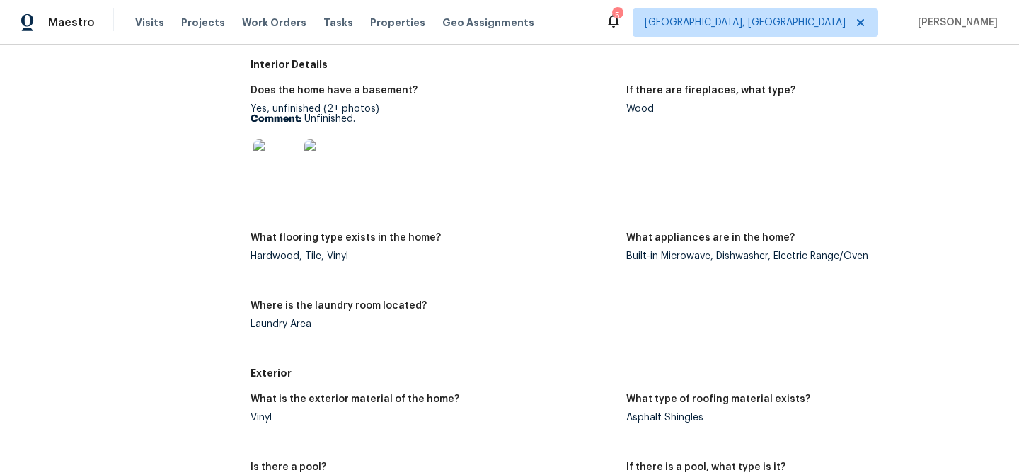
scroll to position [465, 0]
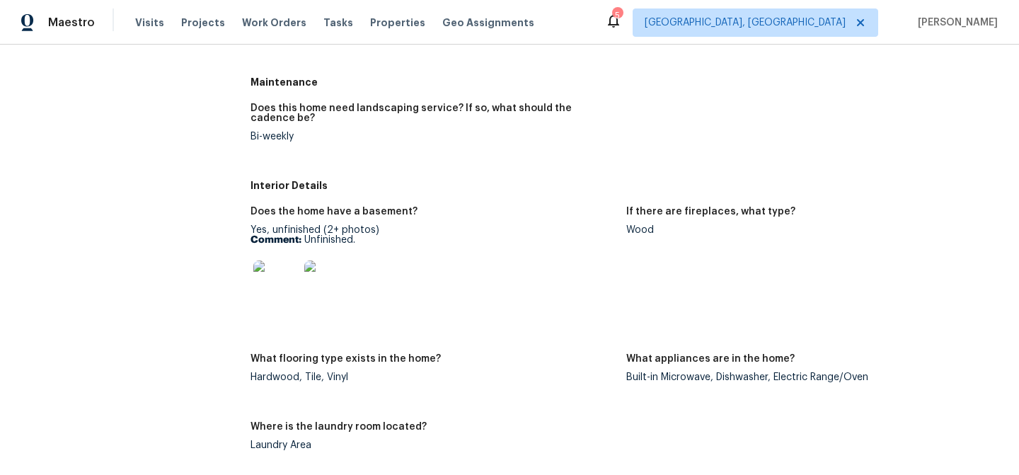
click at [263, 275] on img at bounding box center [275, 282] width 45 height 45
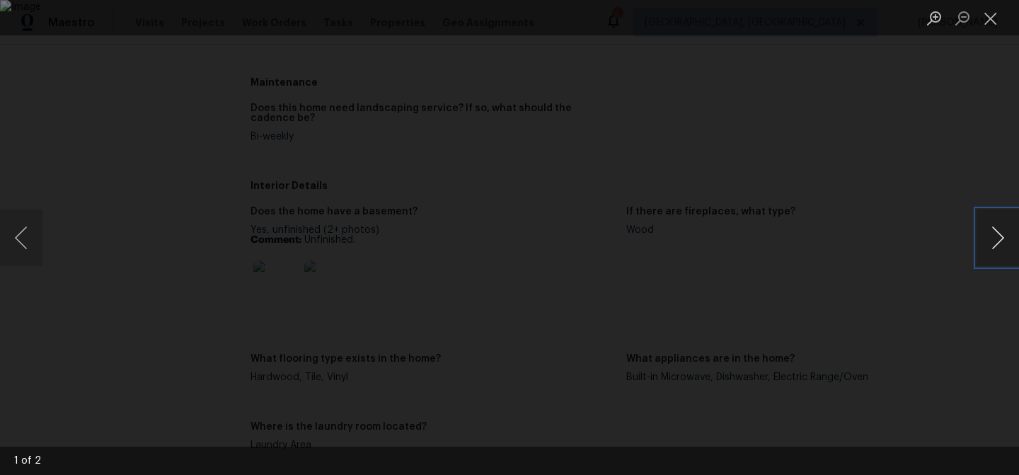
click at [1005, 233] on button "Next image" at bounding box center [997, 237] width 42 height 57
click at [902, 220] on div "Lightbox" at bounding box center [509, 237] width 1019 height 475
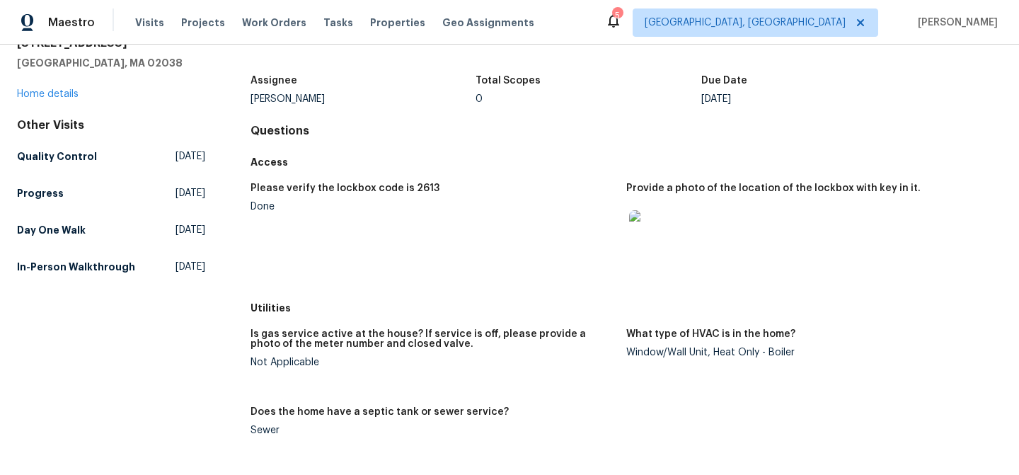
scroll to position [0, 0]
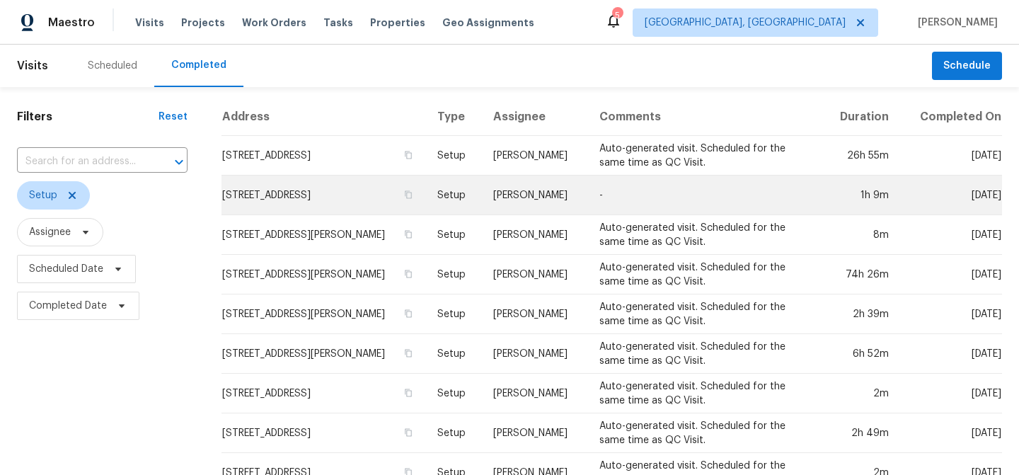
click at [688, 198] on td "-" at bounding box center [705, 195] width 234 height 40
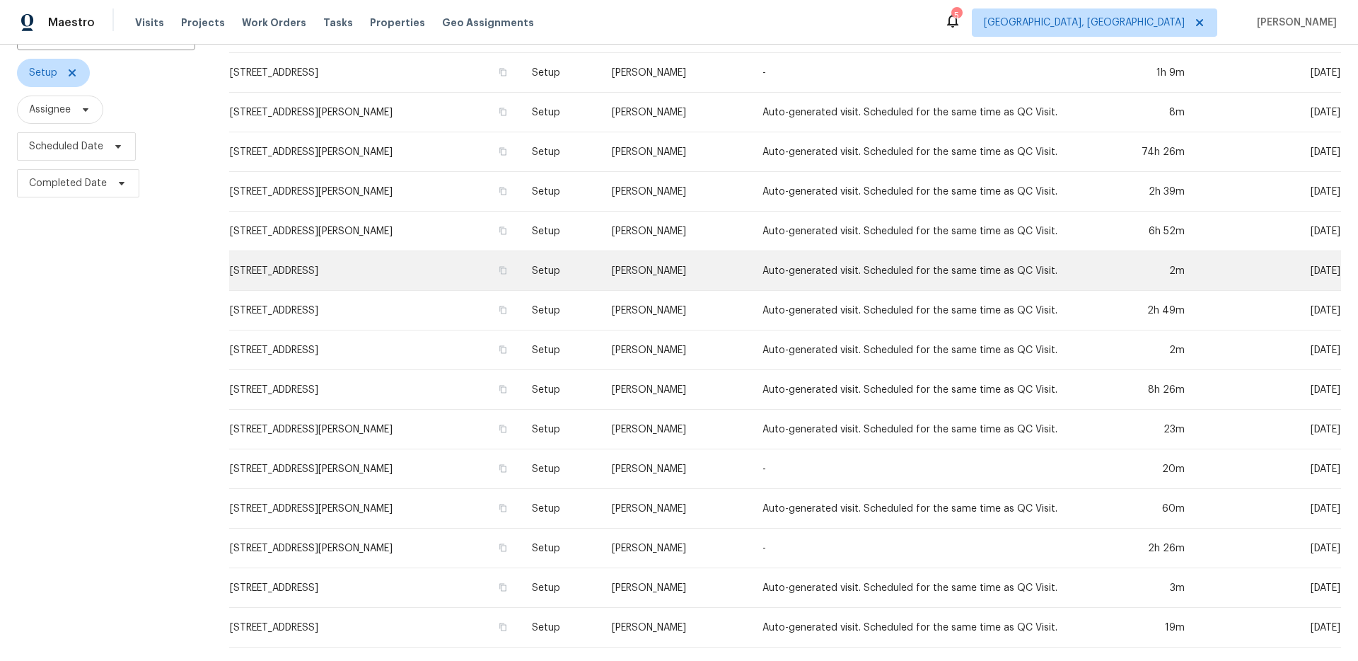
scroll to position [290, 0]
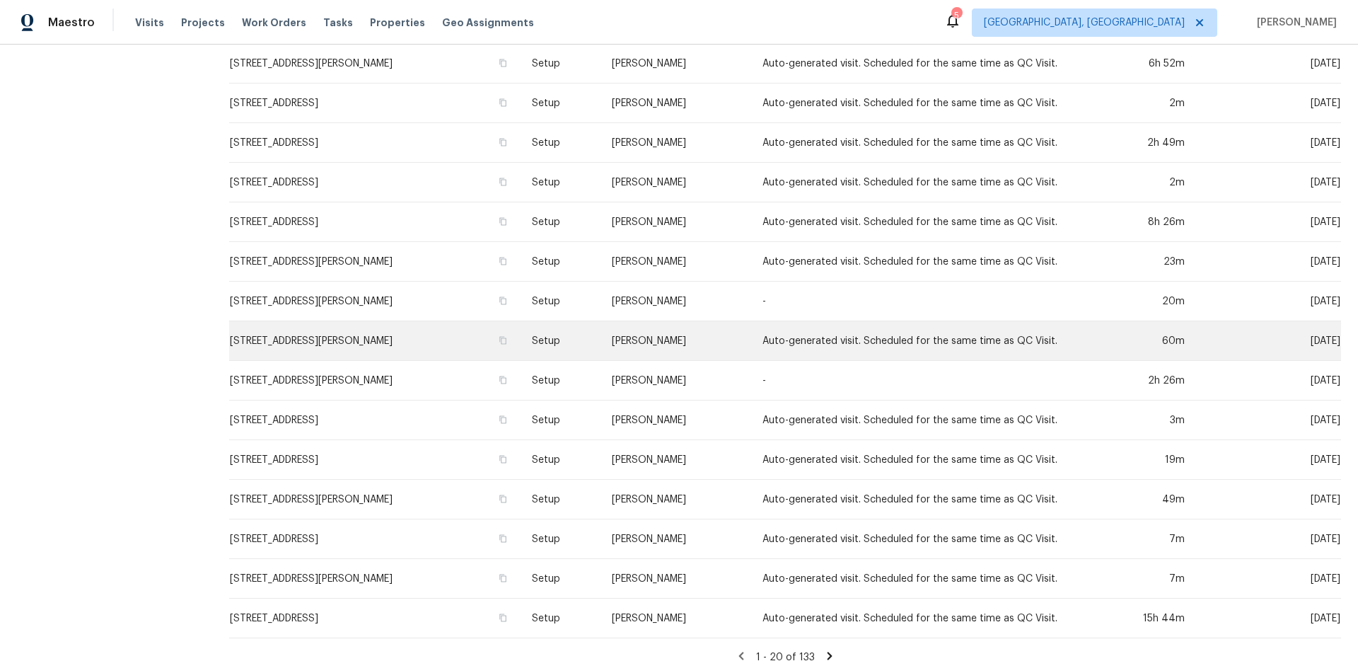
click at [717, 337] on td "[PERSON_NAME]" at bounding box center [676, 341] width 151 height 40
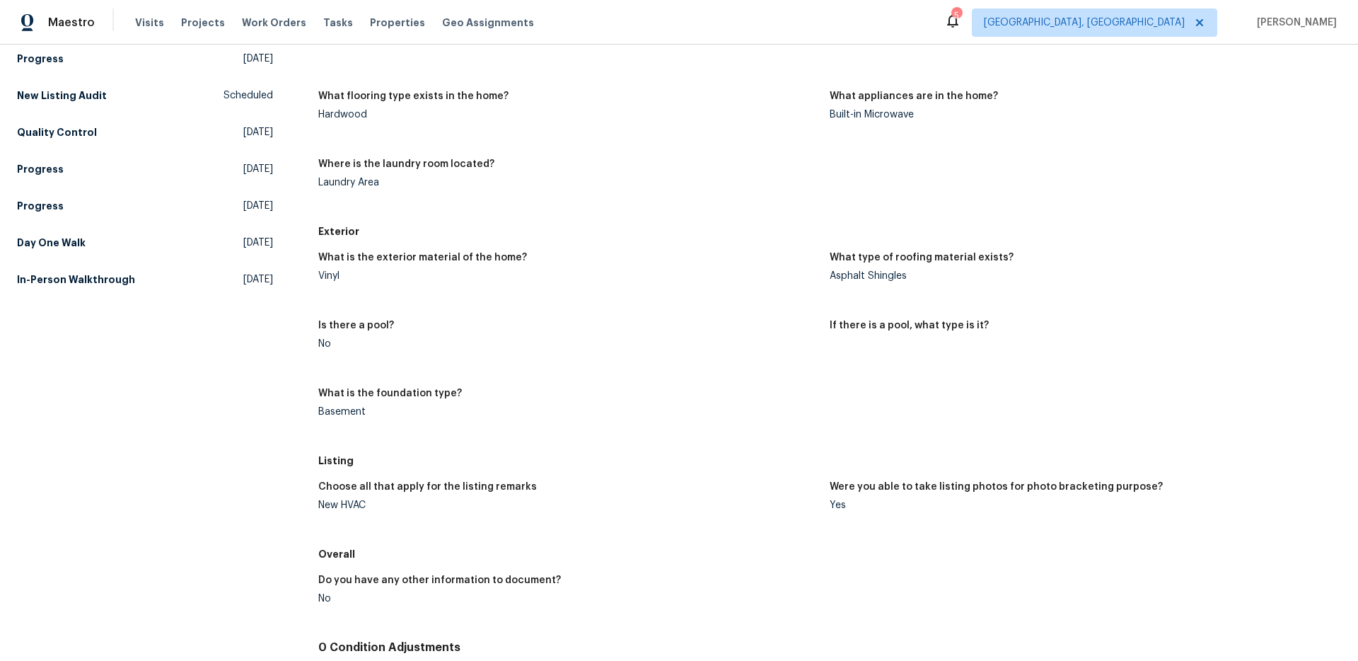
scroll to position [398, 0]
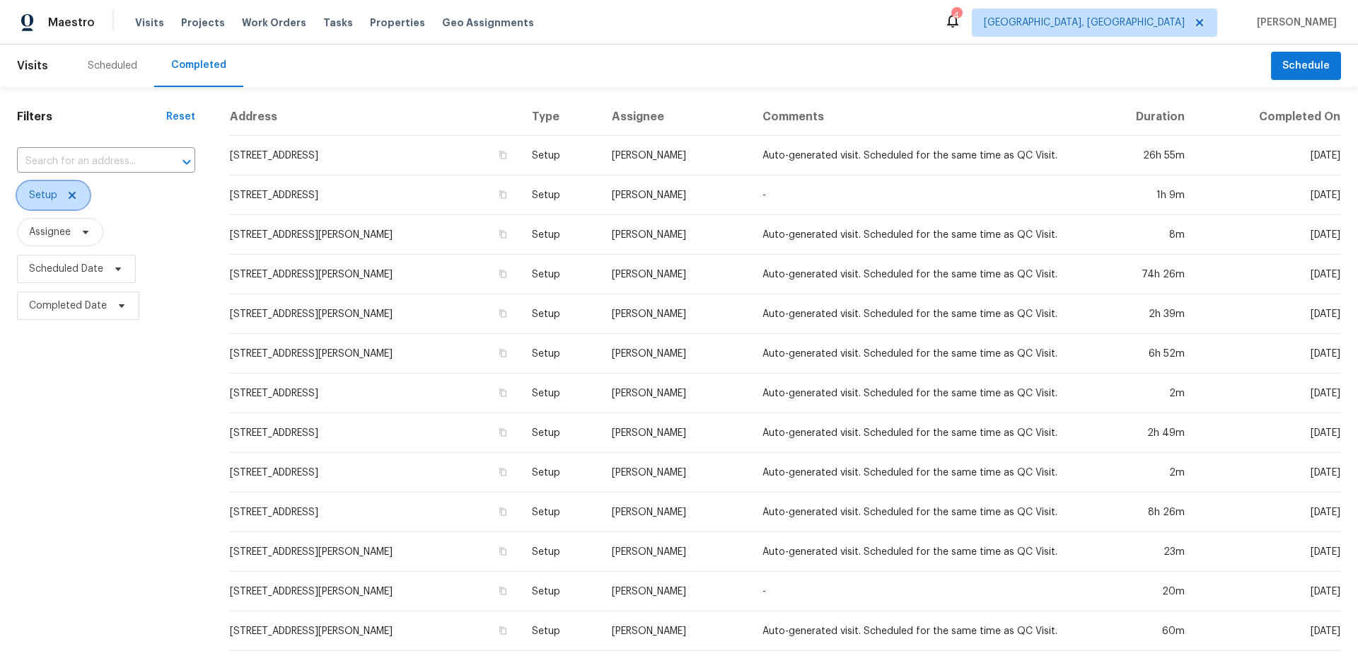
click at [45, 195] on span "Setup" at bounding box center [43, 195] width 28 height 14
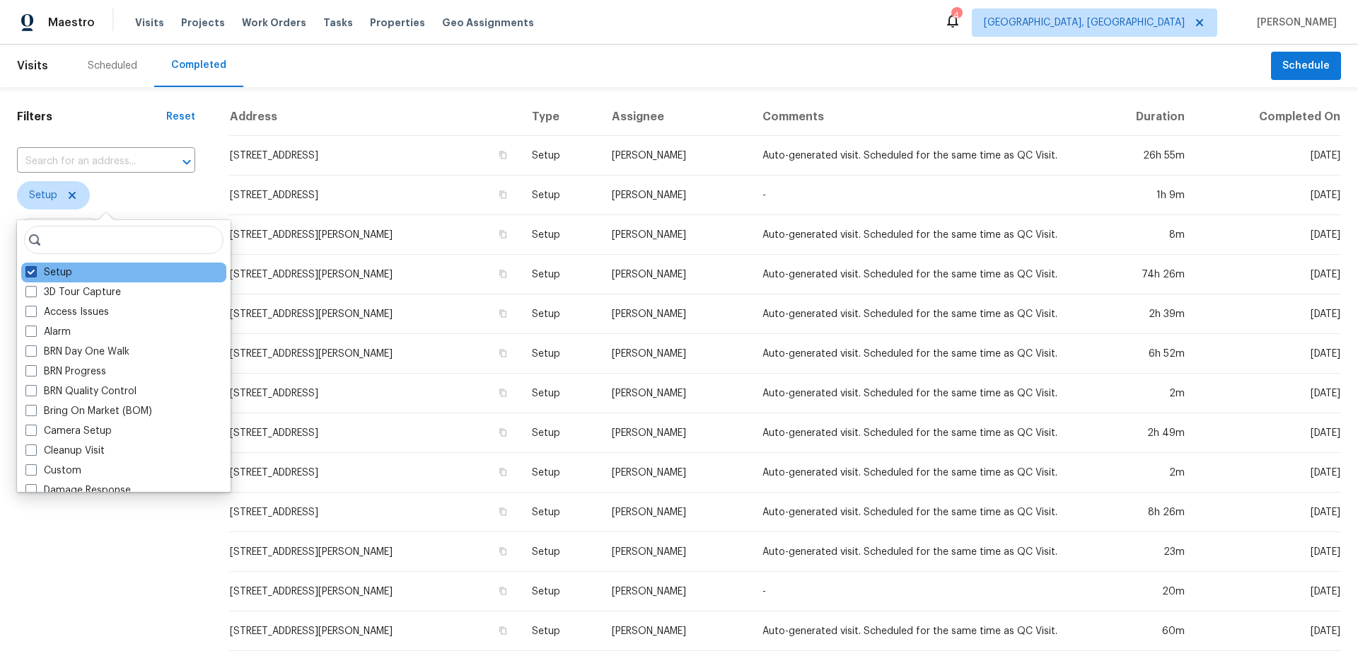
click at [71, 265] on label "Setup" at bounding box center [48, 272] width 47 height 14
click at [35, 265] on input "Setup" at bounding box center [29, 269] width 9 height 9
checkbox input "false"
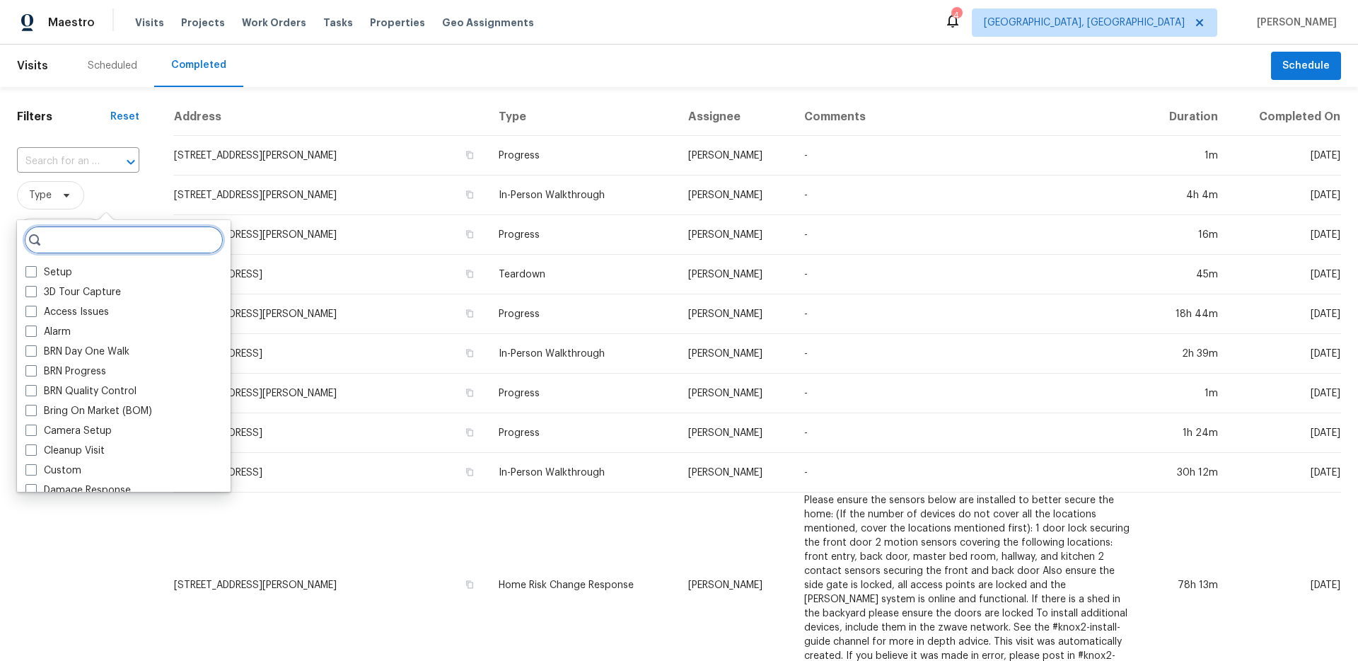
click at [88, 233] on input "search" at bounding box center [124, 240] width 200 height 28
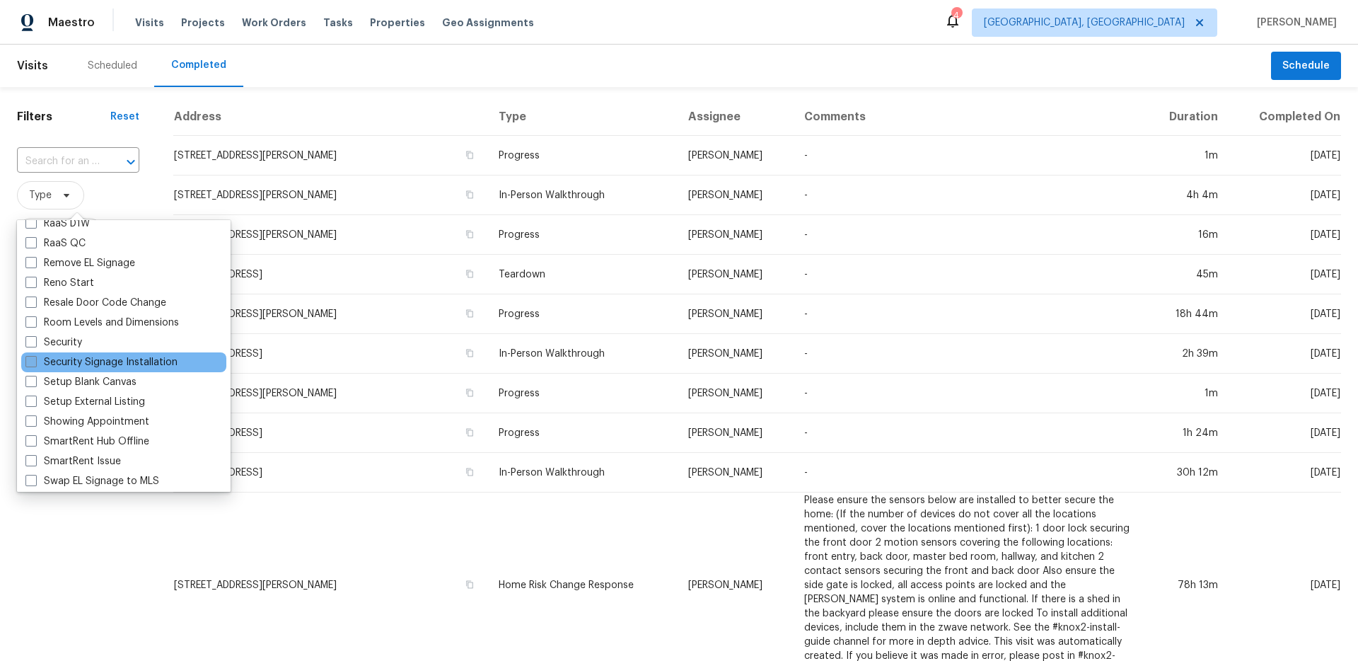
scroll to position [1072, 0]
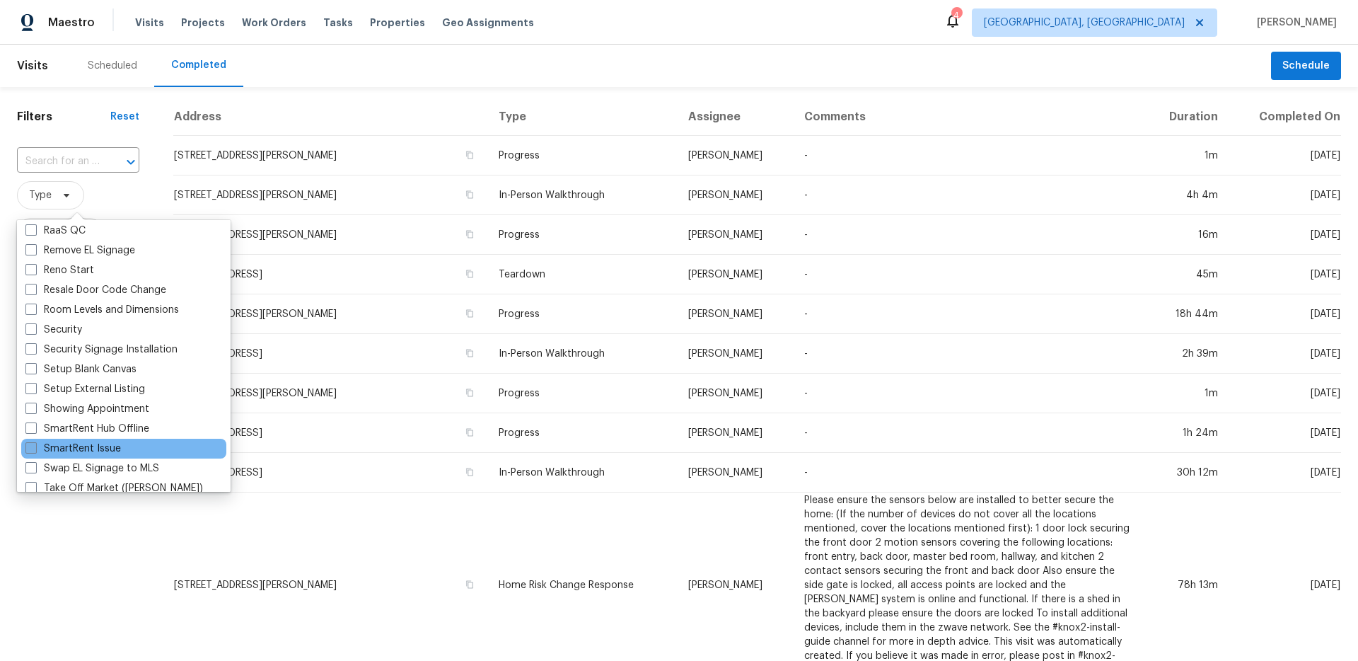
click at [100, 444] on label "SmartRent Issue" at bounding box center [73, 449] width 96 height 14
click at [35, 444] on input "SmartRent Issue" at bounding box center [29, 446] width 9 height 9
checkbox input "true"
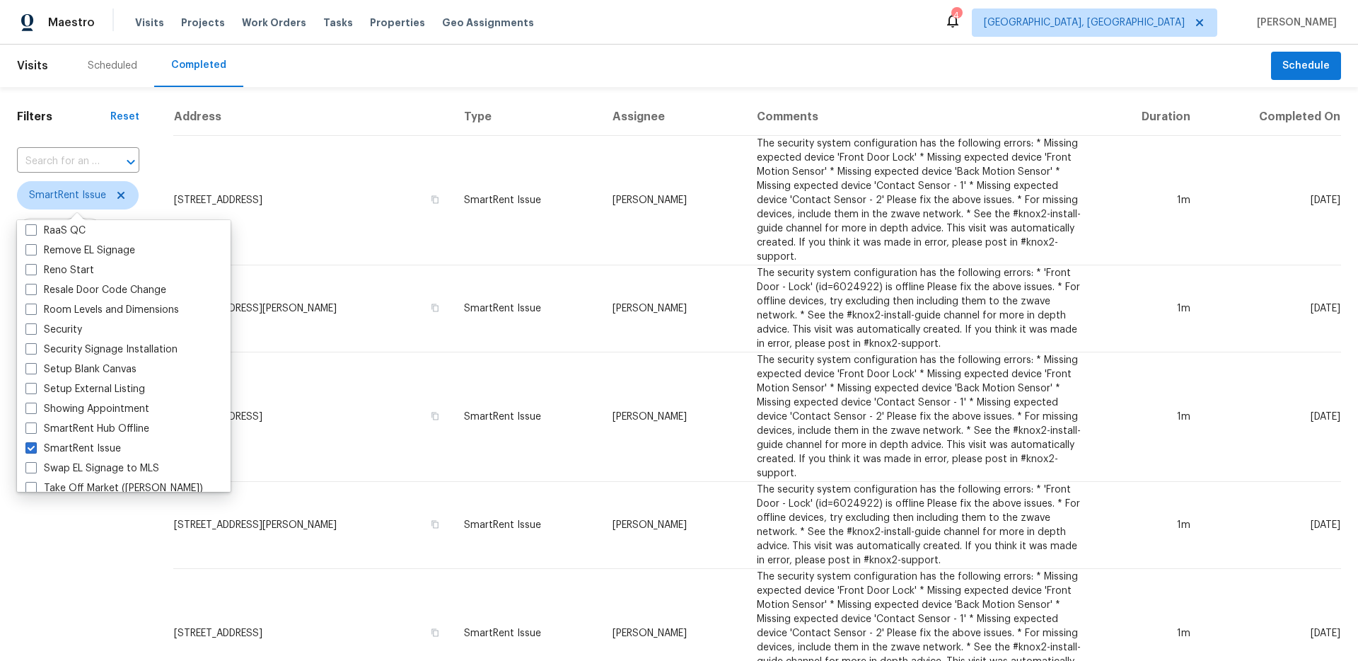
click at [769, 67] on div "Scheduled Completed" at bounding box center [671, 66] width 1201 height 42
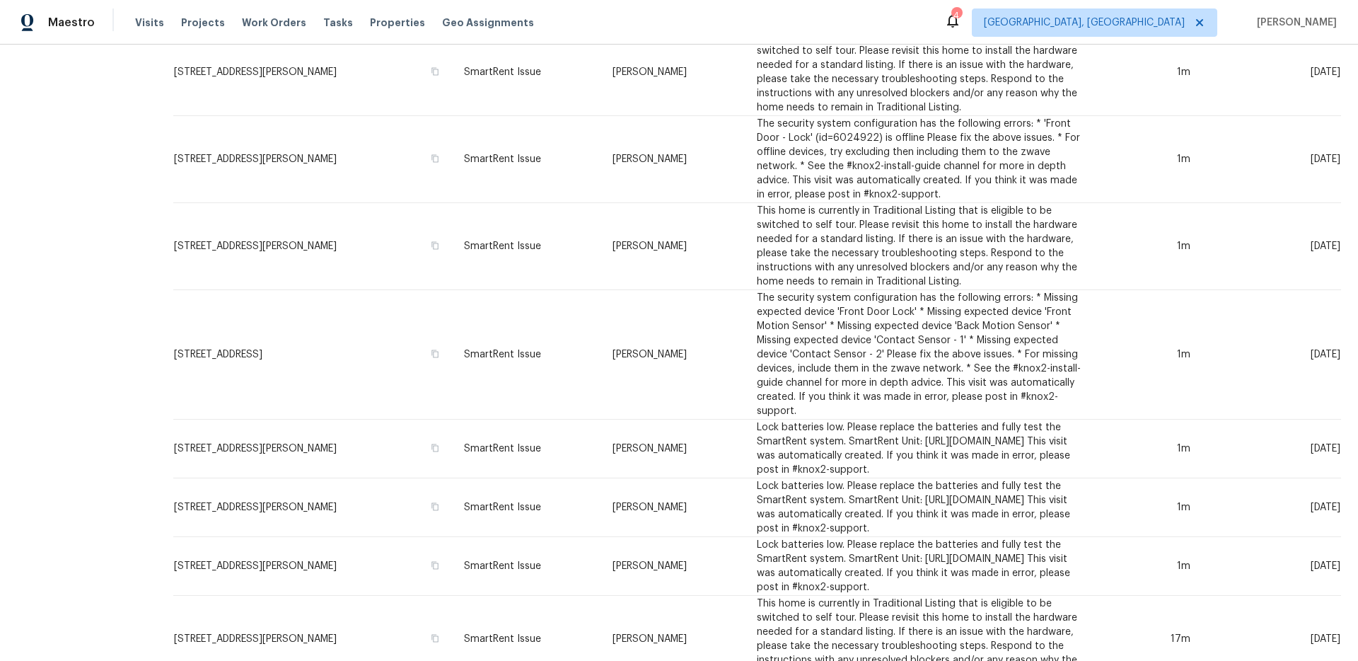
scroll to position [1017, 0]
